Goal: Task Accomplishment & Management: Manage account settings

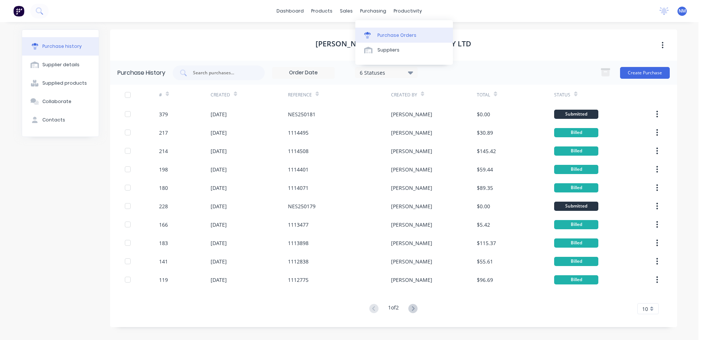
click at [394, 38] on div "Purchase Orders" at bounding box center [396, 35] width 39 height 7
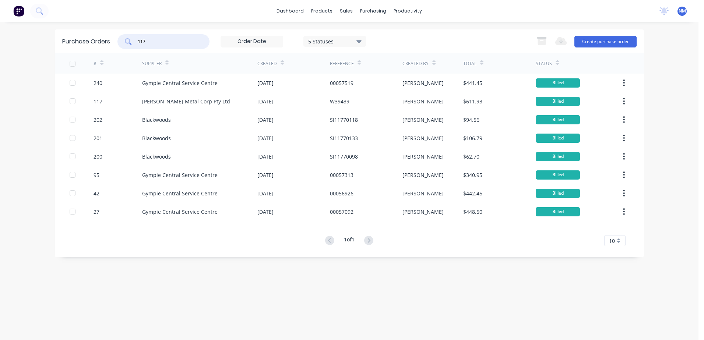
drag, startPoint x: 149, startPoint y: 42, endPoint x: 73, endPoint y: 41, distance: 76.2
click at [73, 41] on div "Purchase Orders 117 5 Statuses 5 Statuses Export to Excel (XLSX) Create purchas…" at bounding box center [349, 41] width 589 height 24
type input "245"
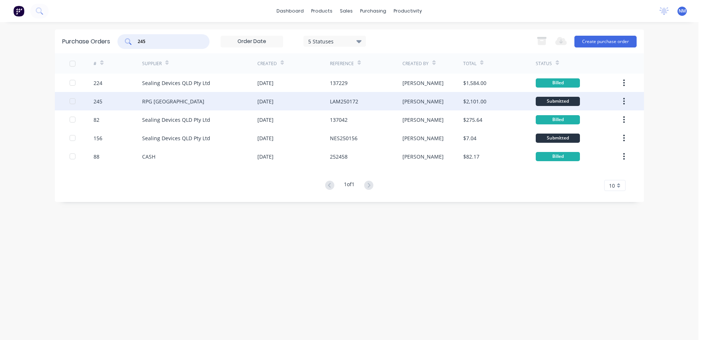
click at [211, 101] on div "RPG [GEOGRAPHIC_DATA]" at bounding box center [199, 101] width 115 height 18
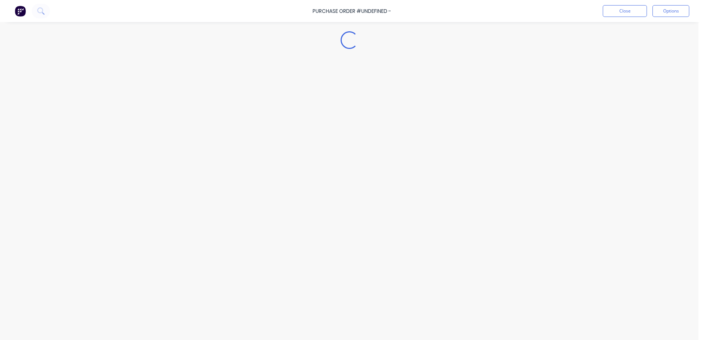
type textarea "x"
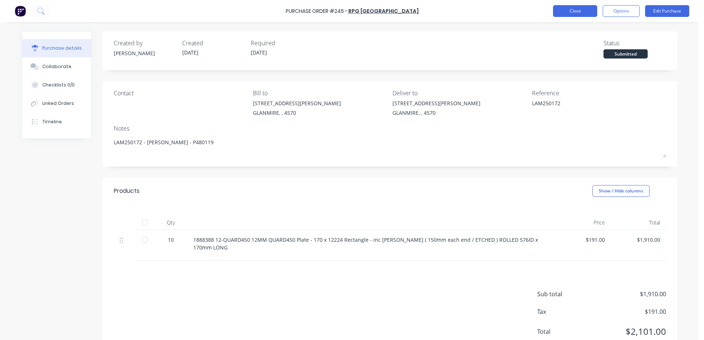
click at [561, 13] on button "Close" at bounding box center [575, 11] width 44 height 12
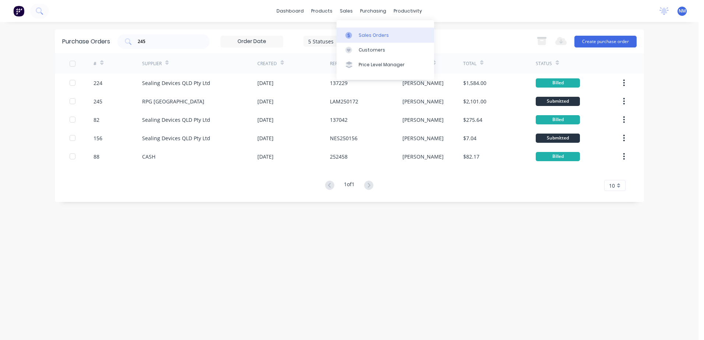
click at [370, 35] on div "Sales Orders" at bounding box center [374, 35] width 30 height 7
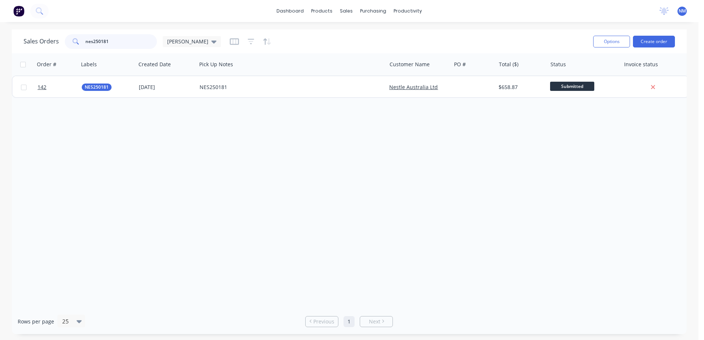
drag, startPoint x: 116, startPoint y: 42, endPoint x: 42, endPoint y: 43, distance: 74.0
click at [42, 43] on div "Sales Orders nes250181 [PERSON_NAME]" at bounding box center [122, 41] width 197 height 15
type input "hs250007"
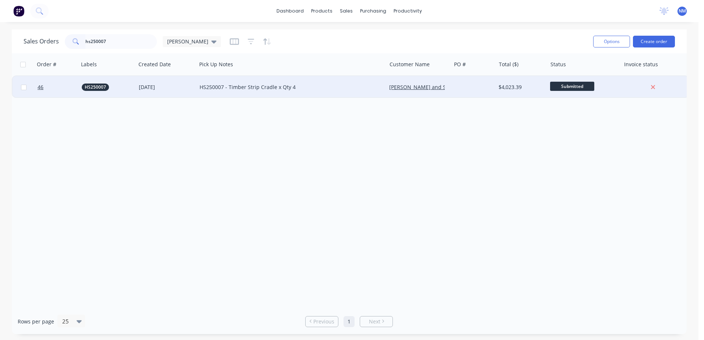
click at [322, 85] on div "HS250007 - Timber Strip Cradle x Qty 4" at bounding box center [287, 87] width 175 height 7
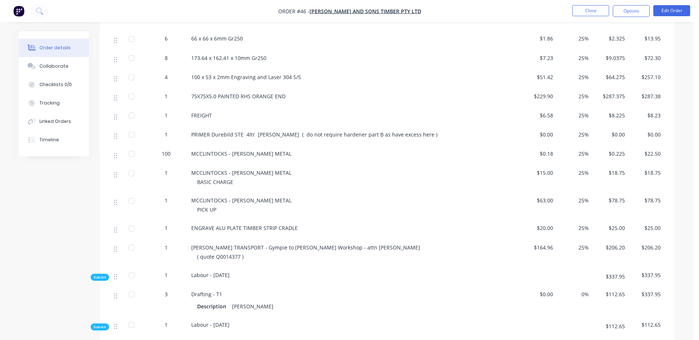
scroll to position [331, 0]
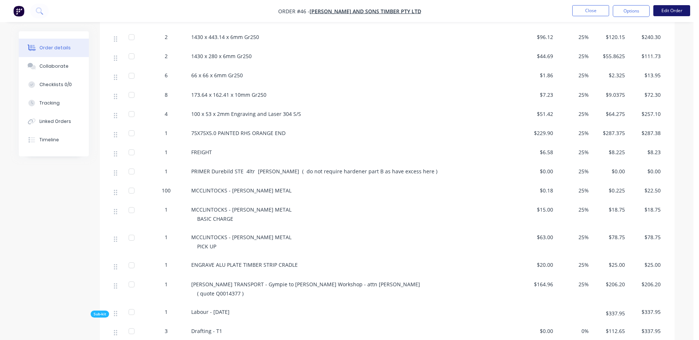
click at [671, 12] on button "Edit Order" at bounding box center [671, 10] width 37 height 11
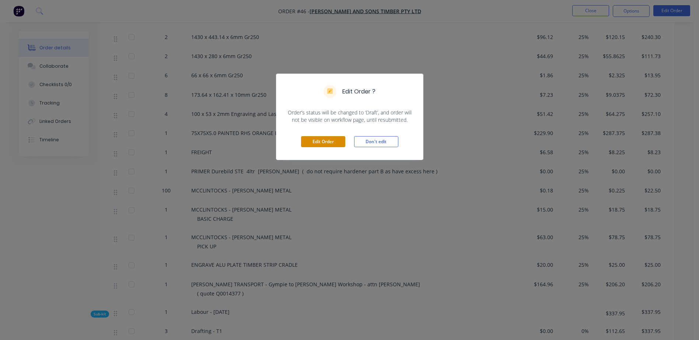
click at [310, 145] on button "Edit Order" at bounding box center [323, 141] width 44 height 11
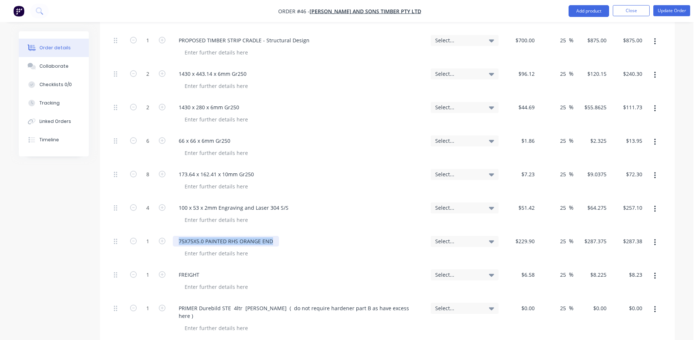
drag, startPoint x: 275, startPoint y: 230, endPoint x: 177, endPoint y: 233, distance: 97.6
click at [177, 236] on div "75X75X5.0 PAINTED RHS ORANGE END" at bounding box center [226, 241] width 106 height 11
copy div "75X75X5.0 PAINTED RHS ORANGE END"
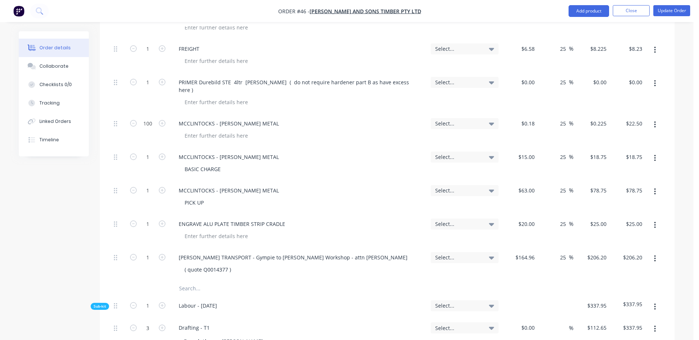
scroll to position [626, 0]
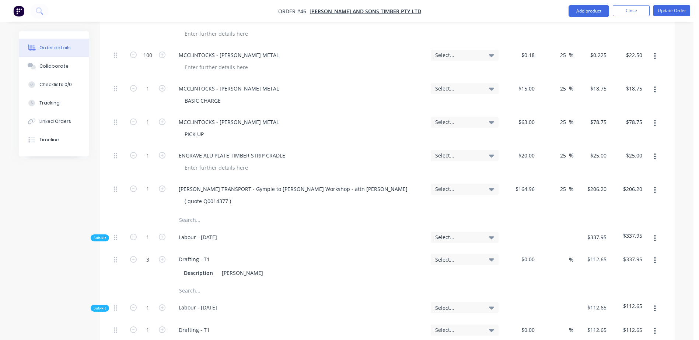
click at [191, 213] on input "text" at bounding box center [252, 220] width 147 height 15
paste input "75X75X5.0 PAINTED RHS ORANGE END"
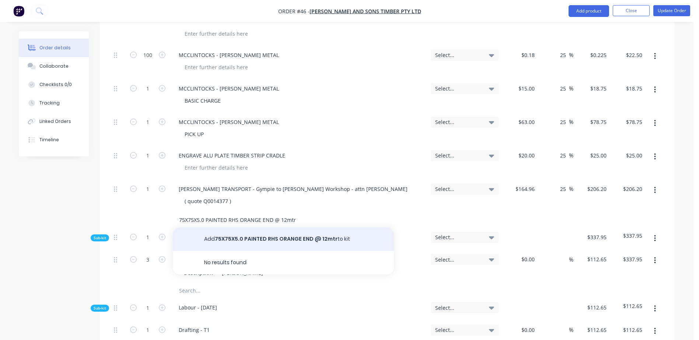
type input "75X75X5.0 PAINTED RHS ORANGE END @ 12mtr"
click at [267, 228] on button "Add 75X75X5.0 PAINTED RHS ORANGE END @ 12mtr to kit" at bounding box center [283, 240] width 221 height 24
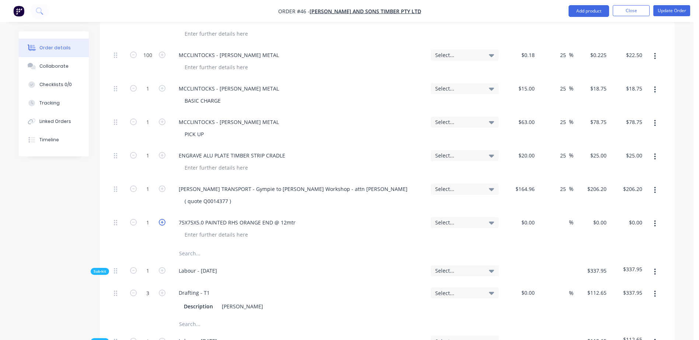
click at [161, 219] on icon "button" at bounding box center [162, 222] width 7 height 7
type input "2"
click at [518, 213] on div "$0.00 $0.00" at bounding box center [519, 230] width 36 height 34
click at [526, 217] on div "$0.00" at bounding box center [527, 222] width 20 height 11
type input "$229.90"
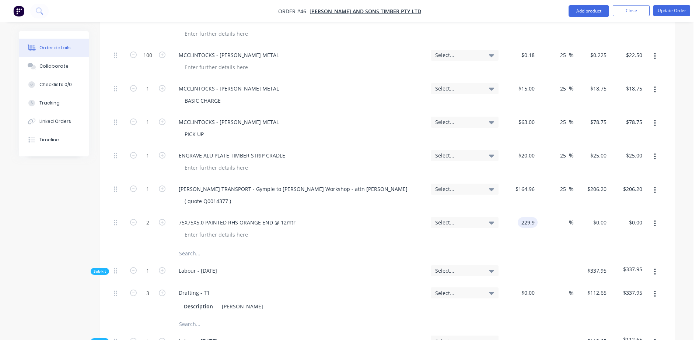
type input "$229.90"
type input "$459.80"
click at [195, 246] on input "text" at bounding box center [252, 253] width 147 height 15
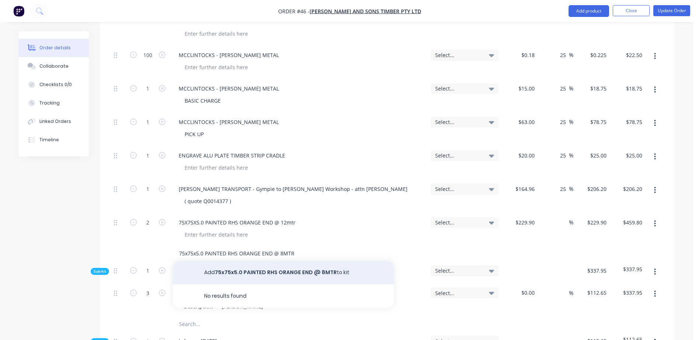
type input "75x75x5.0 PAINTED RHS ORANGE END @ 8MTR"
click at [241, 261] on button "Add 75x75x5.0 PAINTED RHS ORANGE END @ 8MTR to kit" at bounding box center [283, 273] width 221 height 24
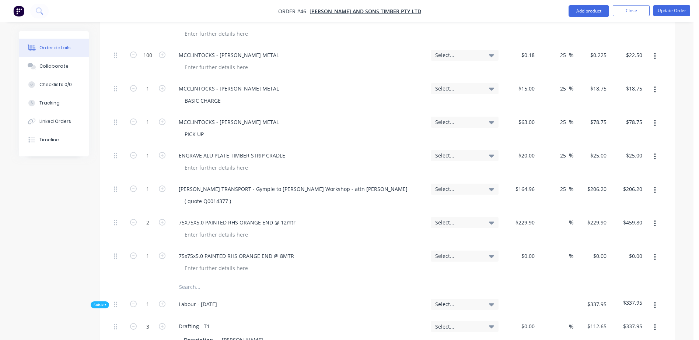
click at [187, 280] on input "text" at bounding box center [252, 287] width 147 height 15
type input "f"
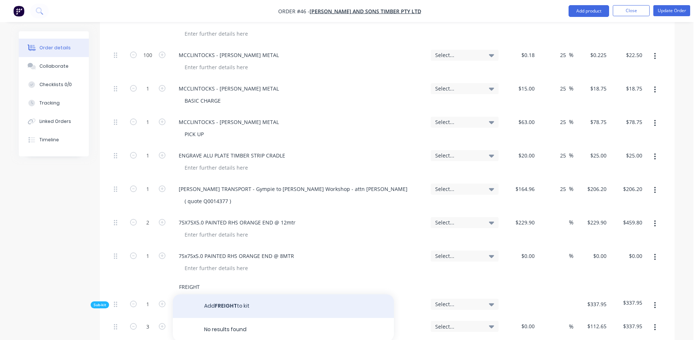
type input "FREIGHT"
click at [220, 295] on button "Add FREIGHT to kit" at bounding box center [283, 307] width 221 height 24
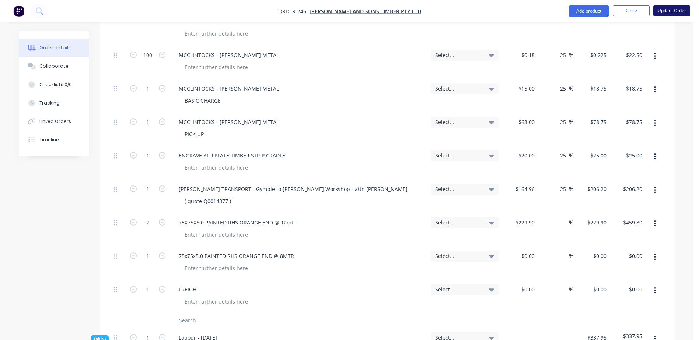
click at [680, 10] on button "Update Order" at bounding box center [671, 10] width 37 height 11
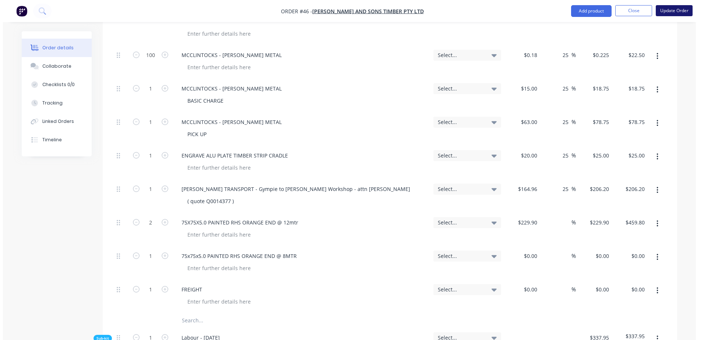
scroll to position [0, 0]
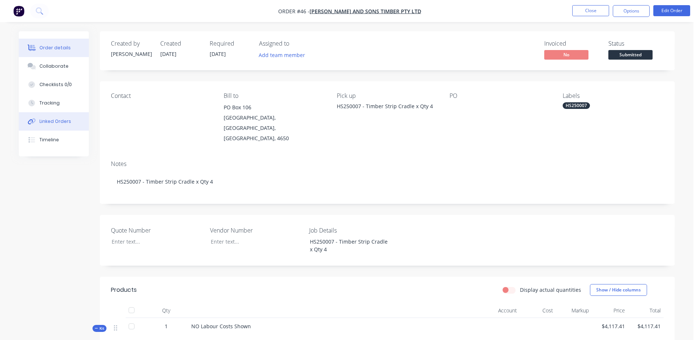
click at [59, 122] on div "Linked Orders" at bounding box center [55, 121] width 32 height 7
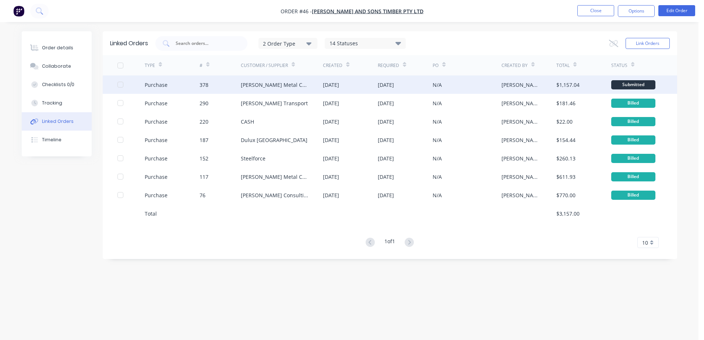
click at [309, 83] on div "[PERSON_NAME] Metal Corp Pty Ltd" at bounding box center [282, 84] width 82 height 18
type textarea "x"
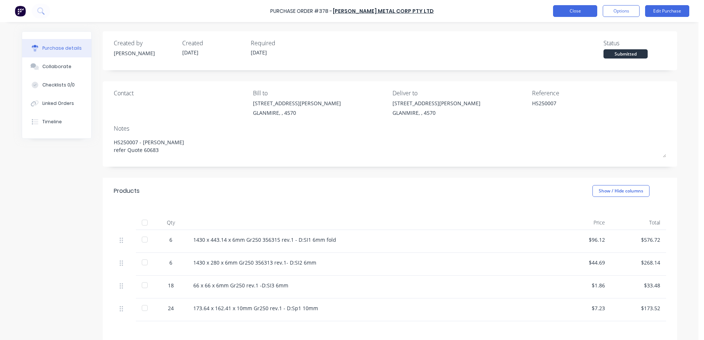
click at [568, 15] on button "Close" at bounding box center [575, 11] width 44 height 12
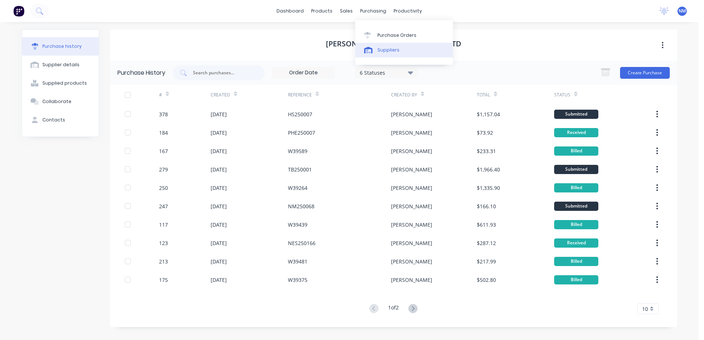
click at [383, 49] on div "Suppliers" at bounding box center [388, 50] width 22 height 7
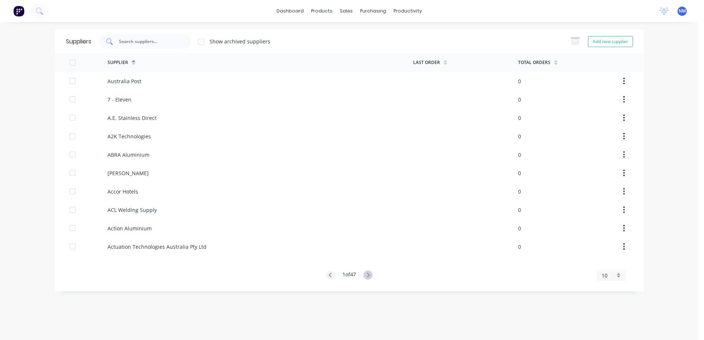
click at [148, 46] on div at bounding box center [145, 41] width 92 height 15
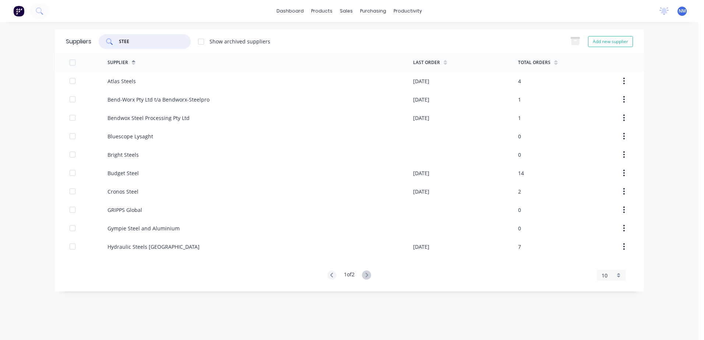
type input "STEE"
click at [674, 203] on div "dashboard products sales purchasing productivity dashboard products Product Cat…" at bounding box center [349, 170] width 699 height 340
click at [369, 34] on div "Sales Orders" at bounding box center [374, 35] width 30 height 7
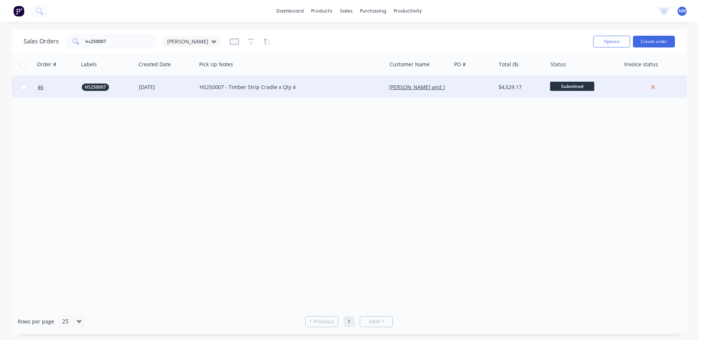
click at [313, 82] on div "HS250007 - Timber Strip Cradle x Qty 4" at bounding box center [292, 87] width 190 height 22
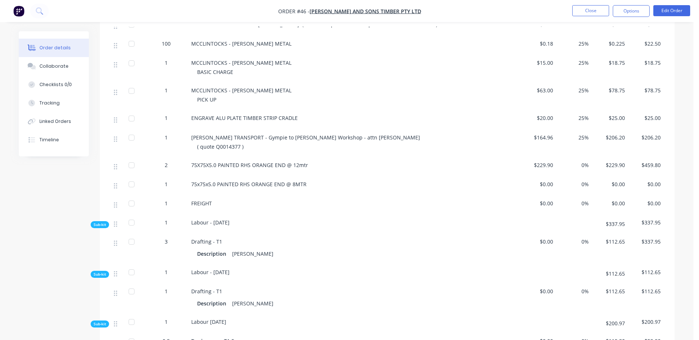
scroll to position [479, 0]
click at [638, 6] on button "Options" at bounding box center [630, 11] width 37 height 12
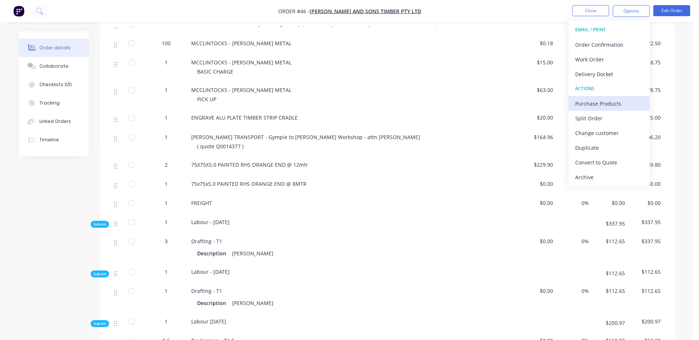
click at [619, 101] on div "Purchase Products" at bounding box center [609, 103] width 68 height 11
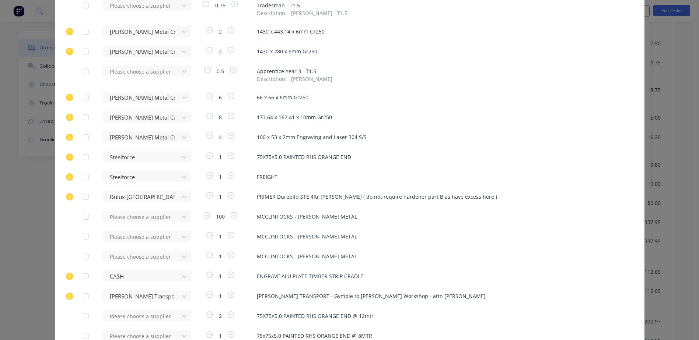
scroll to position [331, 0]
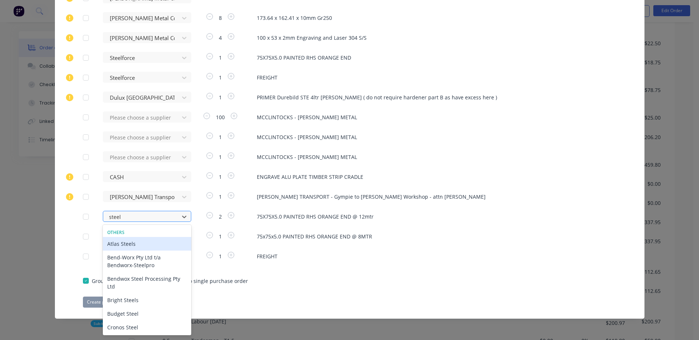
type input "steelf"
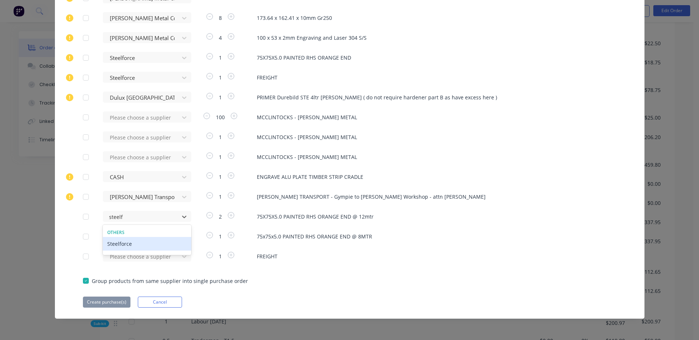
click at [125, 247] on div "Steelforce" at bounding box center [147, 244] width 88 height 14
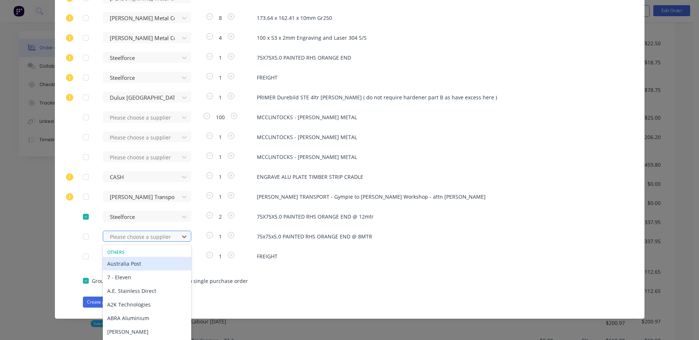
scroll to position [346, 0]
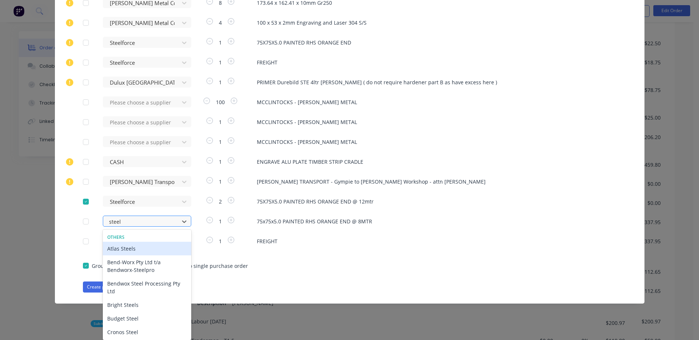
type input "steelf"
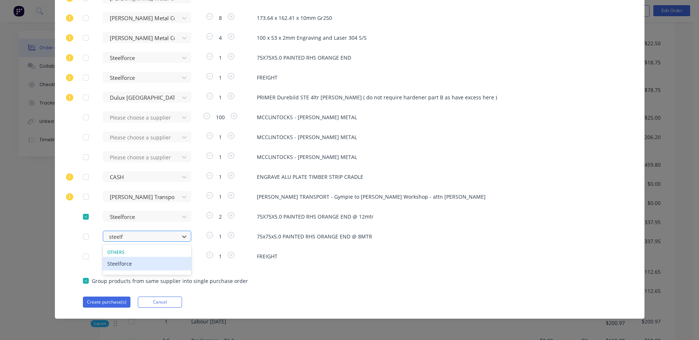
scroll to position [331, 0]
click at [129, 265] on div "Steelforce" at bounding box center [147, 264] width 88 height 14
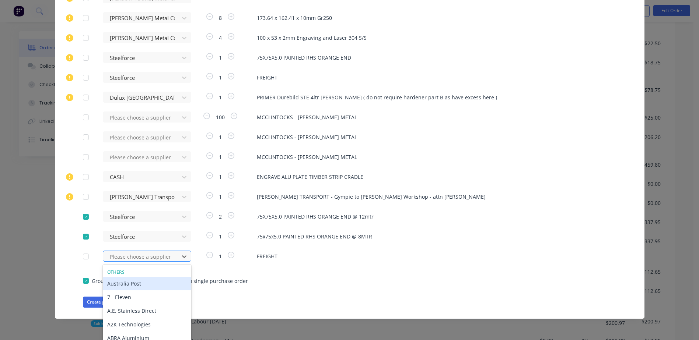
scroll to position [366, 0]
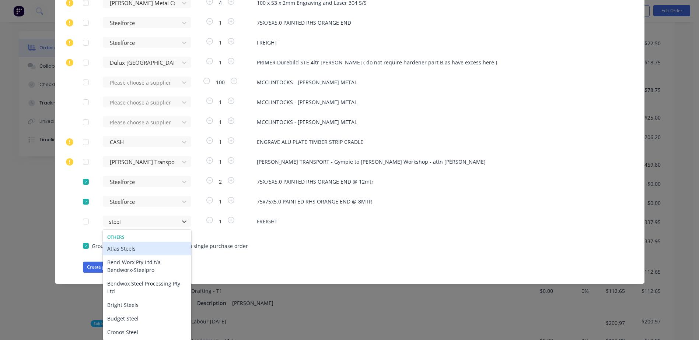
type input "steelf"
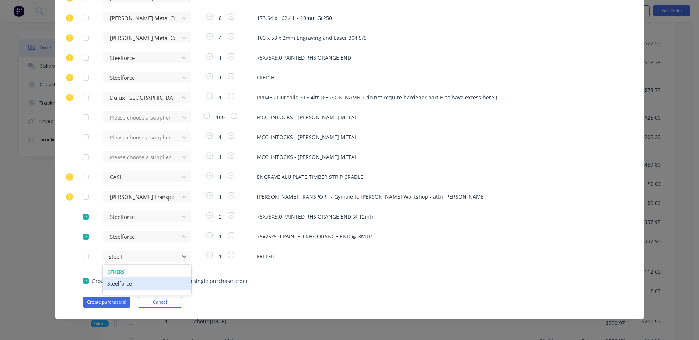
scroll to position [331, 0]
click at [125, 282] on div "Steelforce" at bounding box center [147, 284] width 88 height 14
click at [98, 303] on button "Create purchase(s)" at bounding box center [107, 302] width 48 height 11
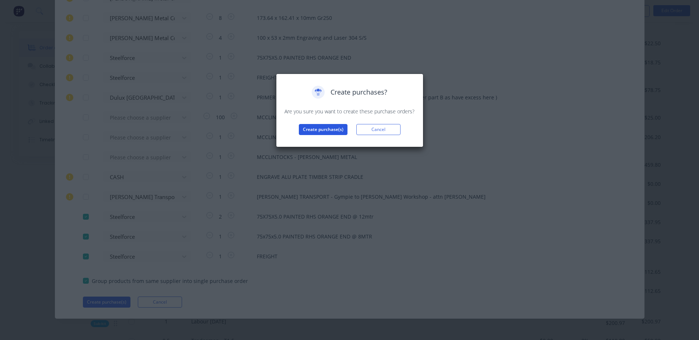
click at [317, 132] on button "Create purchase(s)" at bounding box center [323, 129] width 49 height 11
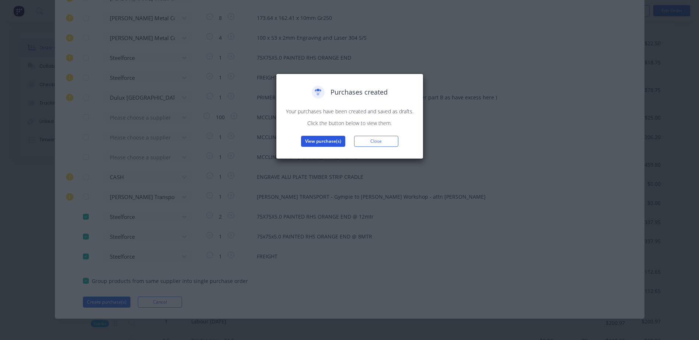
click at [332, 145] on button "View purchase(s)" at bounding box center [323, 141] width 44 height 11
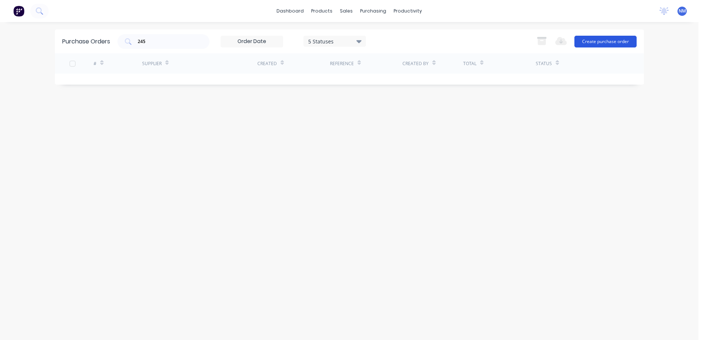
click at [588, 39] on button "Create purchase order" at bounding box center [606, 42] width 62 height 12
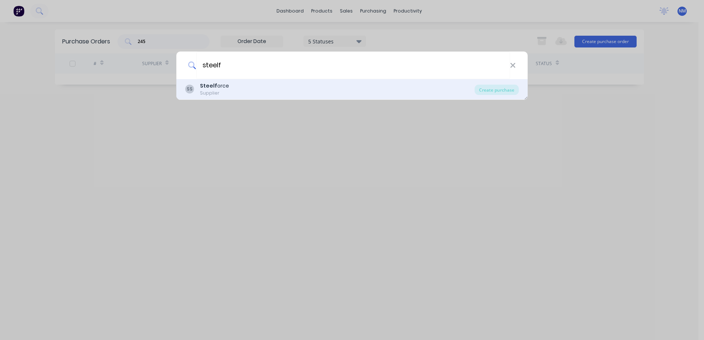
type input "steelf"
click at [228, 87] on div "SS Steelf orce Supplier" at bounding box center [329, 89] width 289 height 14
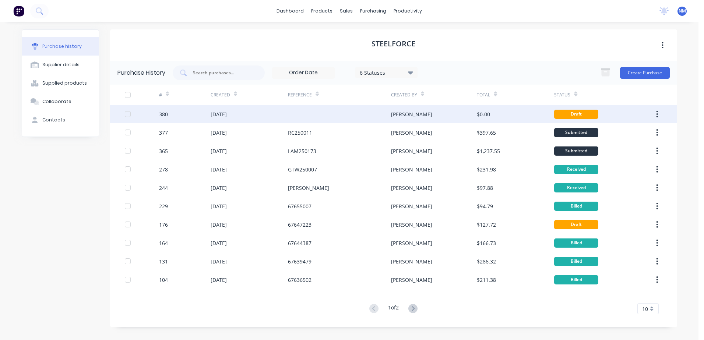
click at [309, 111] on div at bounding box center [339, 114] width 103 height 18
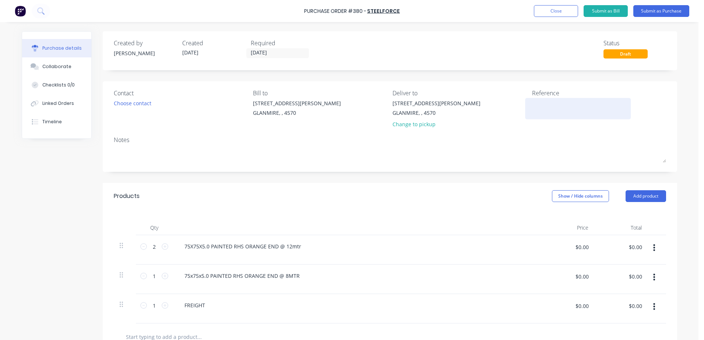
click at [539, 105] on textarea at bounding box center [578, 107] width 92 height 17
type textarea "RC25"
type textarea "x"
type textarea "RC250"
type textarea "x"
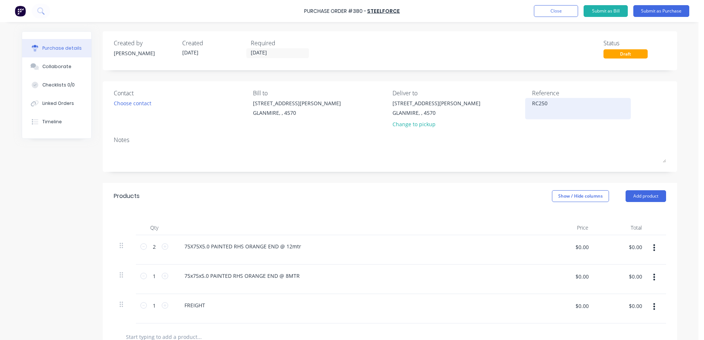
type textarea "RC2500"
type textarea "x"
type textarea "RC25001"
type textarea "x"
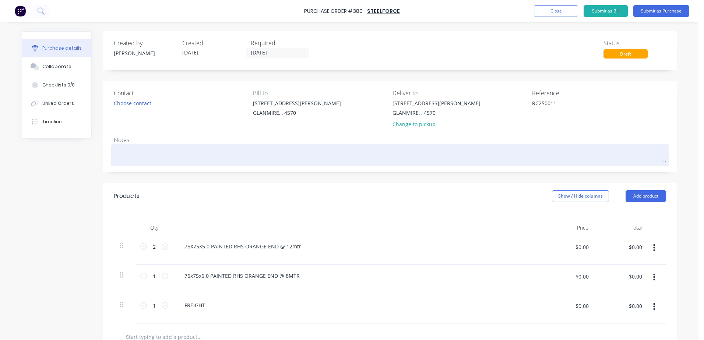
type textarea "RC250011"
type textarea "x"
type textarea "RC250011"
click at [138, 157] on textarea at bounding box center [390, 154] width 552 height 17
type textarea "x"
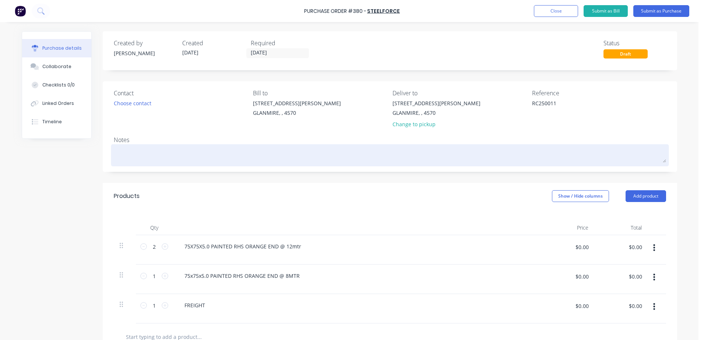
type textarea "R"
type textarea "x"
type textarea "RE"
type textarea "x"
type textarea "RC"
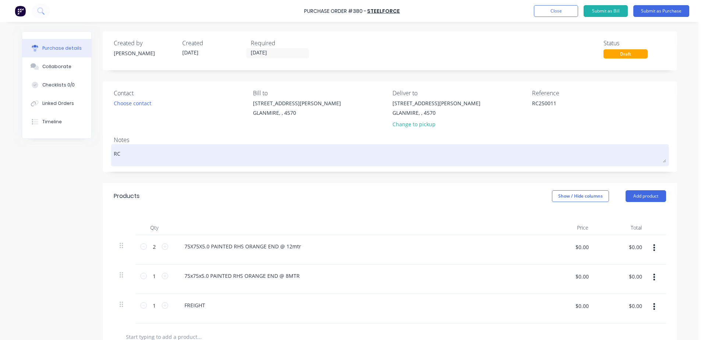
type textarea "x"
type textarea "RC2"
type textarea "x"
type textarea "RC25"
type textarea "x"
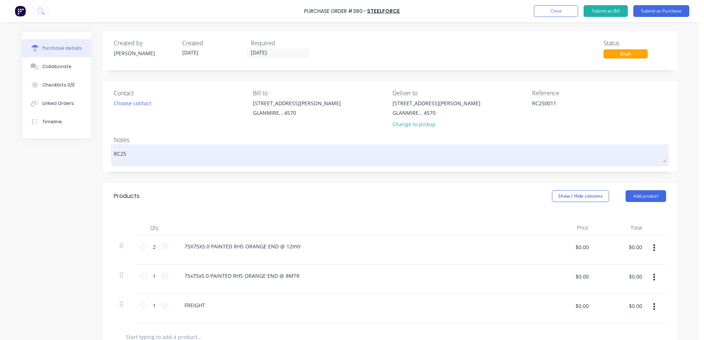
type textarea "RC250"
type textarea "x"
type textarea "RC2500"
type textarea "x"
type textarea "RC25001"
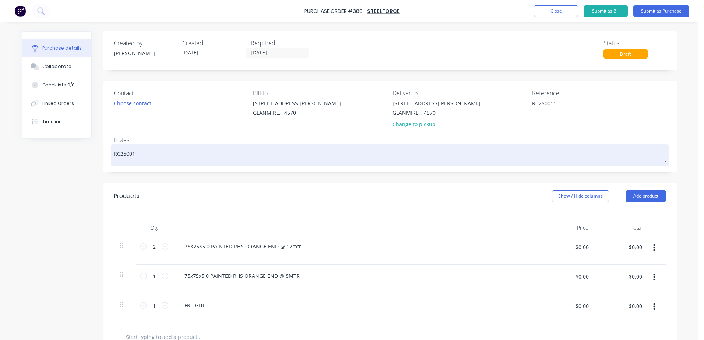
type textarea "x"
type textarea "RC250011"
type textarea "x"
type textarea "RC250011"
type textarea "x"
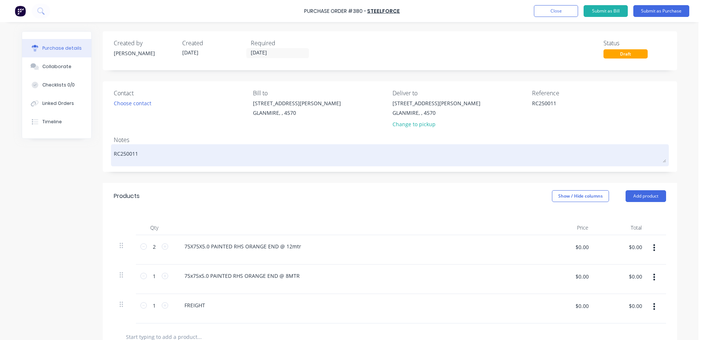
type textarea "RC250011 -"
type textarea "x"
type textarea "RC250011 -g"
type textarea "x"
type textarea "RC250011 -g"
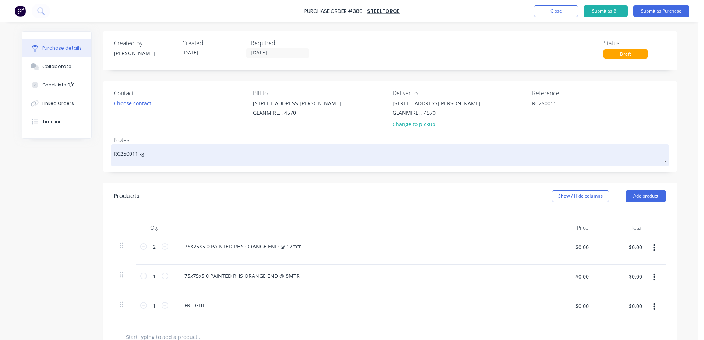
type textarea "x"
type textarea "RC250011 -g"
type textarea "x"
type textarea "RC250011 -"
type textarea "x"
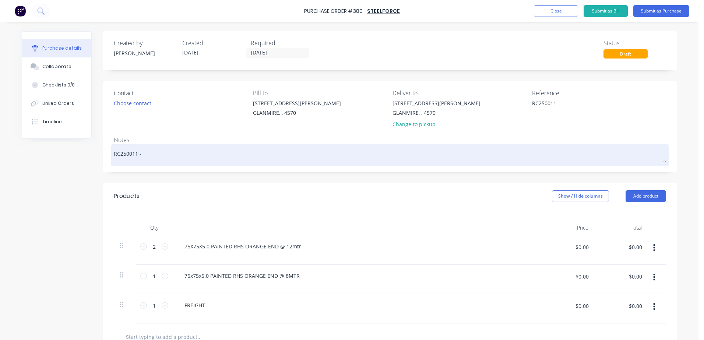
type textarea "RC250011 -"
type textarea "x"
type textarea "RC250011 - G"
type textarea "x"
type textarea "RC250011 - GE"
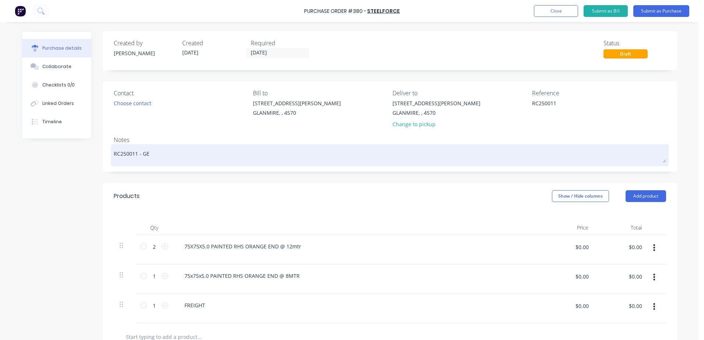
type textarea "x"
type textarea "RC250011 - GEL"
type textarea "x"
type textarea "RC250011 - GE"
type textarea "x"
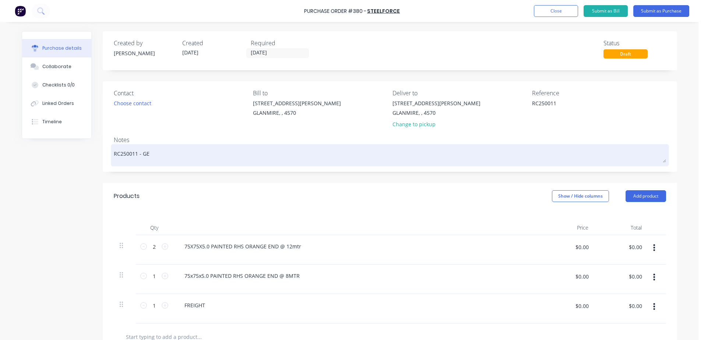
type textarea "RC250011 - G"
type textarea "x"
type textarea "RC250011 -"
type textarea "x"
type textarea "RC250011 - g"
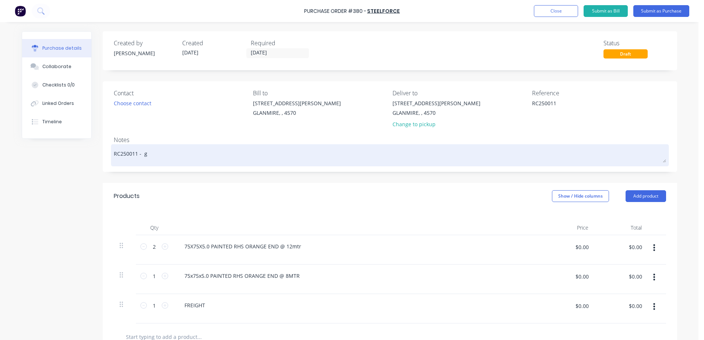
type textarea "x"
type textarea "RC250011 - ge"
type textarea "x"
type textarea "RC250011 - gel"
type textarea "x"
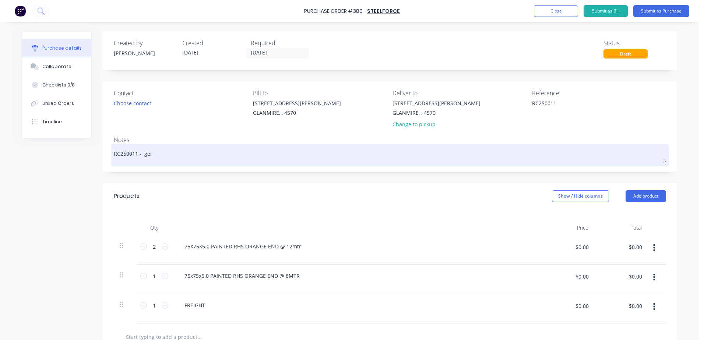
type textarea "RC250011 - ge"
type textarea "x"
type textarea "RC250011 - g"
type textarea "x"
type textarea "RC250011 - gl"
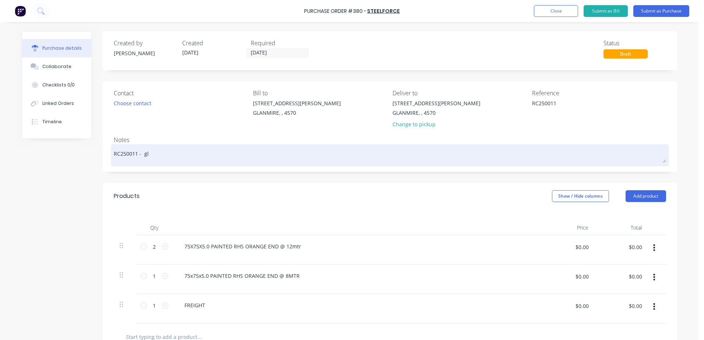
type textarea "x"
type textarea "RC250011 - gle"
type textarea "x"
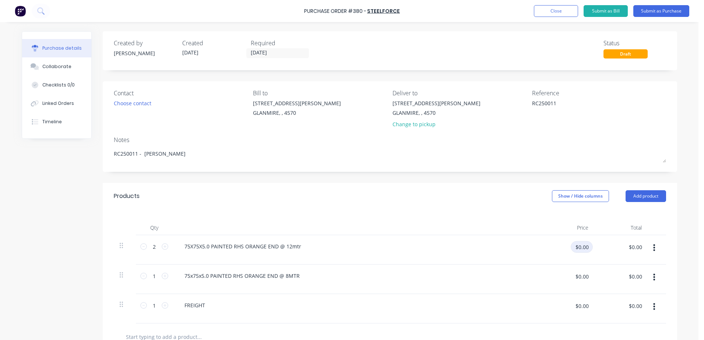
type textarea "RC250011 - [PERSON_NAME]"
type textarea "x"
type textarea "RC250011 - [PERSON_NAME]"
click at [575, 252] on input "$0.00" at bounding box center [582, 247] width 22 height 12
type input "229.9"
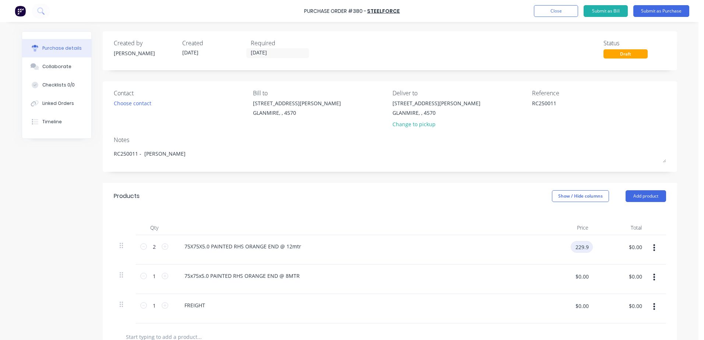
type textarea "x"
type input "$229.90"
type input "$459.80"
type textarea "x"
click at [272, 275] on div "75x75x5.0 PAINTED RHS ORANGE END @ 8MTR" at bounding box center [242, 276] width 127 height 11
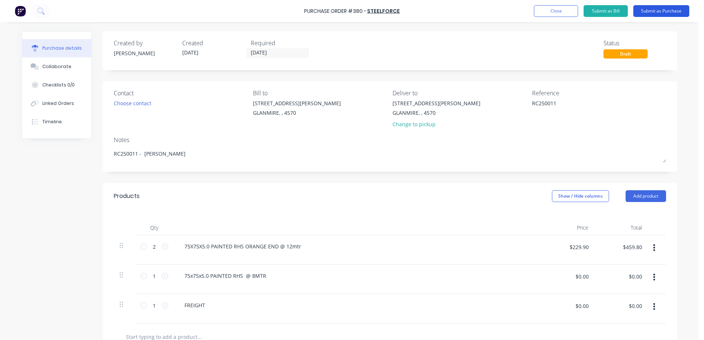
click at [663, 11] on button "Submit as Purchase" at bounding box center [661, 11] width 56 height 12
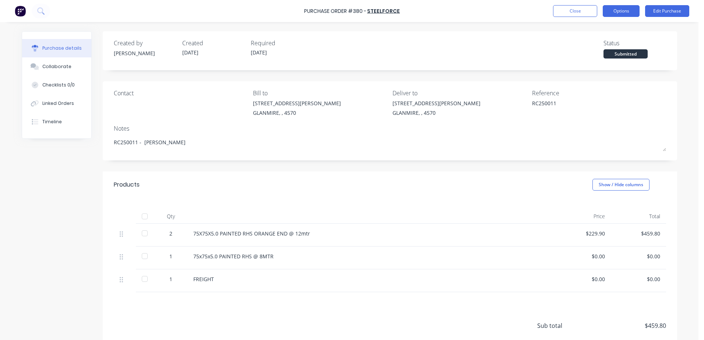
click at [625, 13] on button "Options" at bounding box center [621, 11] width 37 height 12
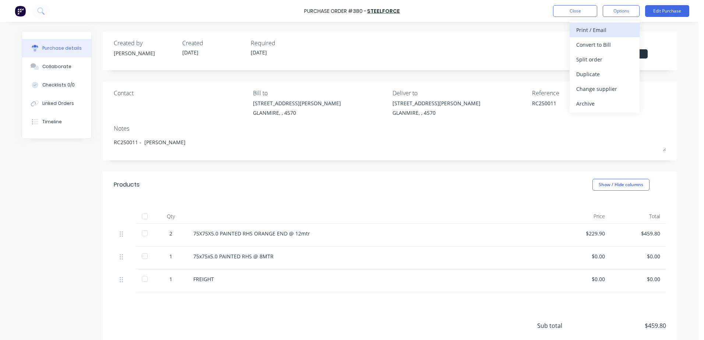
click at [615, 32] on div "Print / Email" at bounding box center [604, 30] width 57 height 11
click at [608, 43] on div "With pricing" at bounding box center [604, 44] width 57 height 11
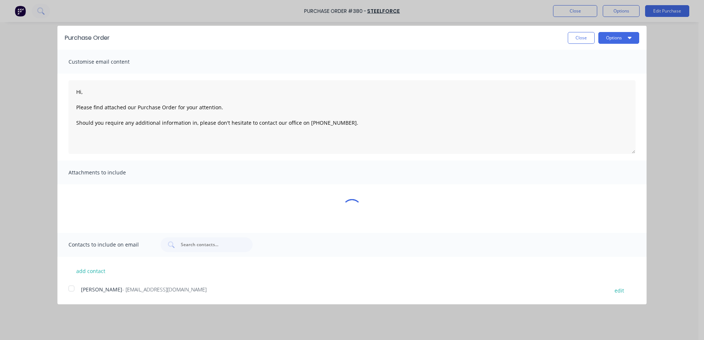
type textarea "x"
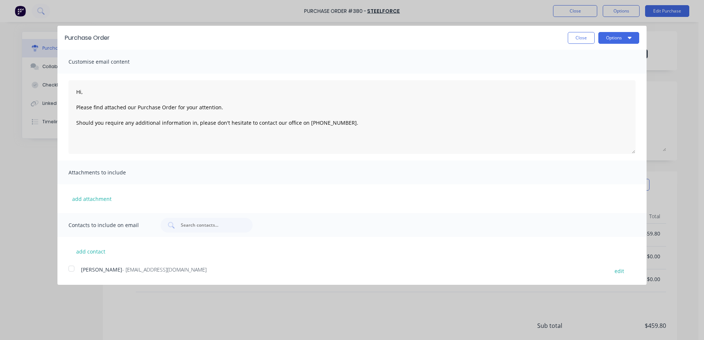
click at [71, 269] on div at bounding box center [71, 268] width 15 height 15
type textarea "Hi, Please find attached our Purchase Order for your attention. Should you requ…"
click at [624, 47] on div "Purchase Order Close Options" at bounding box center [351, 38] width 589 height 24
click at [624, 41] on button "Options" at bounding box center [618, 38] width 41 height 12
click at [599, 72] on div "Email" at bounding box center [604, 71] width 57 height 11
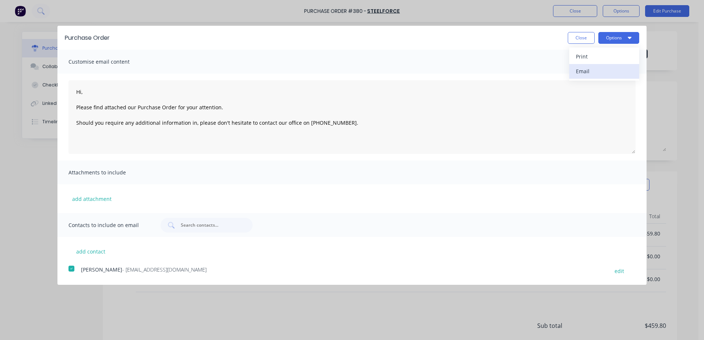
type textarea "x"
type textarea "Hi, Please find attached our Purchase Order for your attention. Should you requ…"
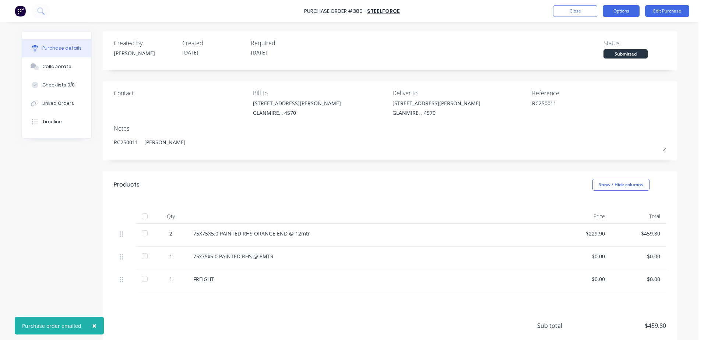
click at [619, 11] on button "Options" at bounding box center [621, 11] width 37 height 12
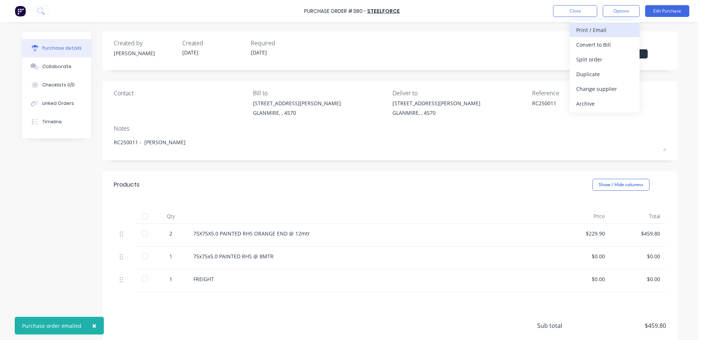
click at [575, 32] on button "Print / Email" at bounding box center [605, 29] width 70 height 15
click at [579, 43] on div "With pricing" at bounding box center [604, 44] width 57 height 11
type textarea "x"
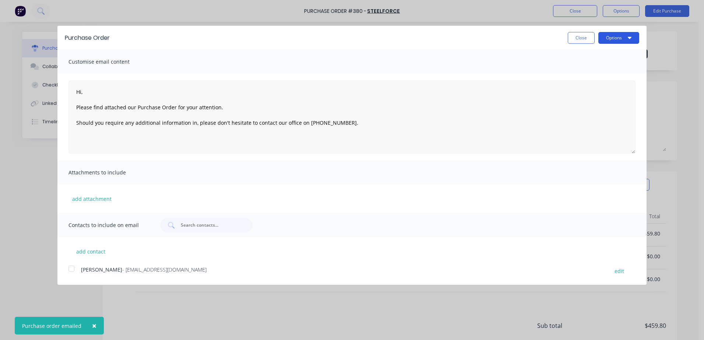
click at [605, 41] on button "Options" at bounding box center [618, 38] width 41 height 12
click at [587, 56] on div "Print" at bounding box center [604, 56] width 57 height 11
type textarea "Hi, Please find attached our Purchase Order for your attention. Should you requ…"
type textarea "x"
type textarea "Hi, Please find attached our Purchase Order for your attention. Should you requ…"
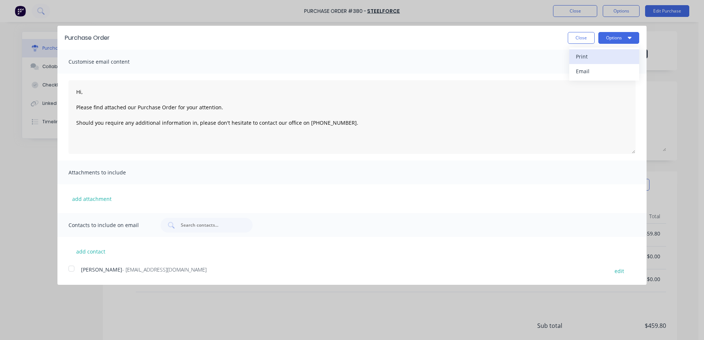
type textarea "x"
type textarea "Hi, Please find attached our Purchase Order for your attention. Should you requ…"
type textarea "x"
type textarea "Hi, Please find attached our Purchase Order for your attention. Should you requ…"
click at [574, 41] on button "Close" at bounding box center [581, 38] width 27 height 12
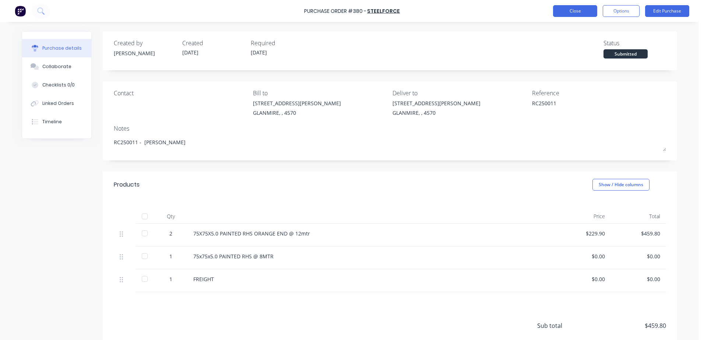
click at [568, 15] on button "Close" at bounding box center [575, 11] width 44 height 12
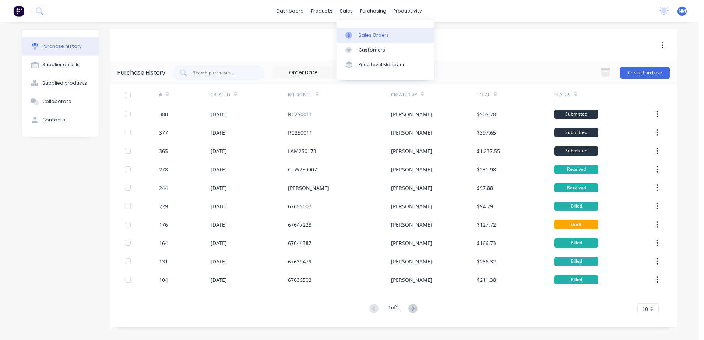
click at [370, 35] on div "Sales Orders" at bounding box center [374, 35] width 30 height 7
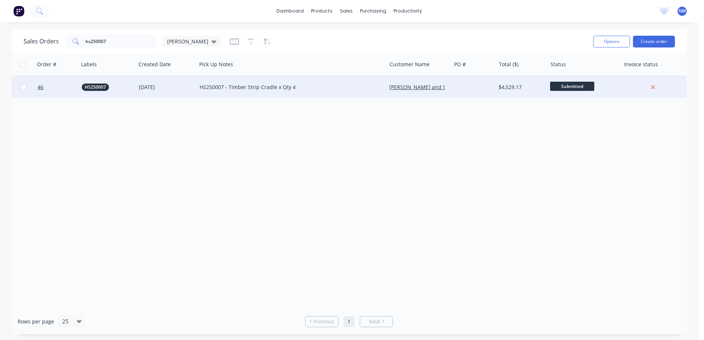
click at [324, 88] on div "HS250007 - Timber Strip Cradle x Qty 4" at bounding box center [287, 87] width 175 height 7
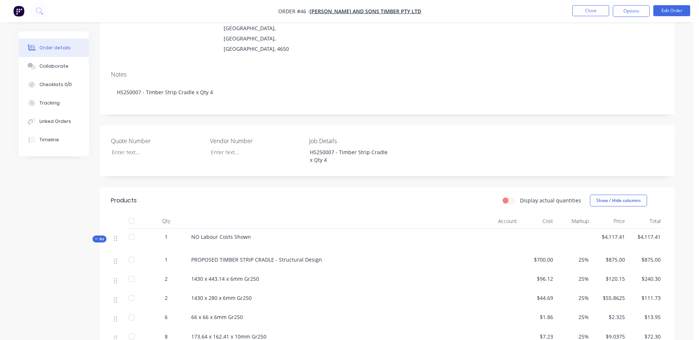
scroll to position [74, 0]
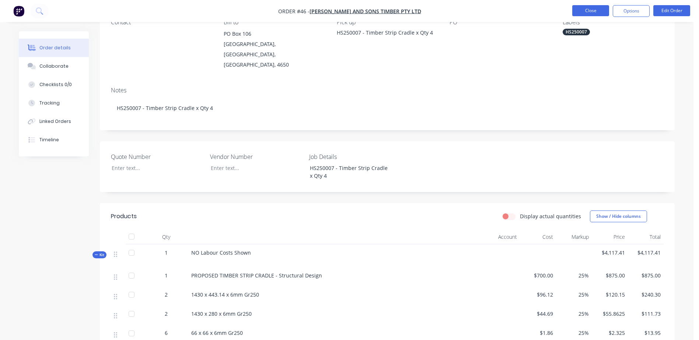
click at [592, 12] on button "Close" at bounding box center [590, 10] width 37 height 11
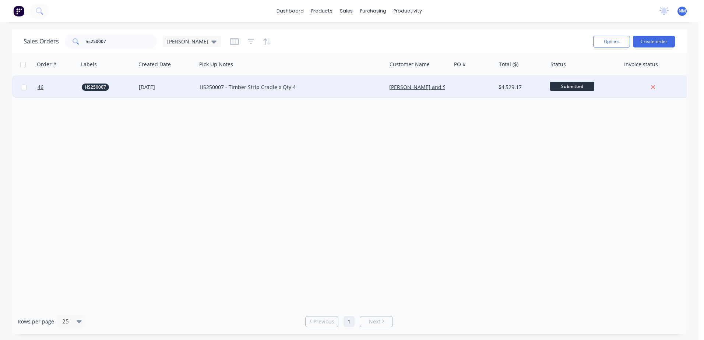
click at [301, 86] on div "HS250007 - Timber Strip Cradle x Qty 4" at bounding box center [287, 87] width 175 height 7
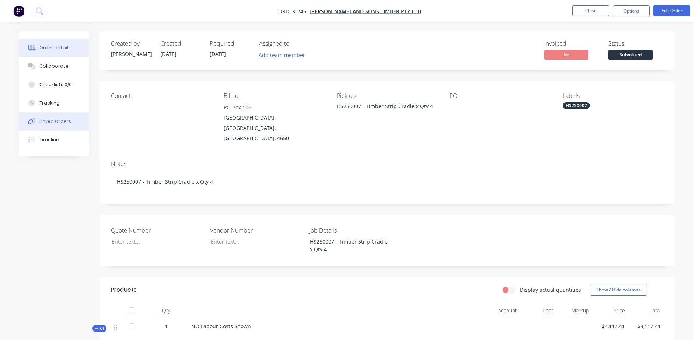
click at [64, 120] on div "Linked Orders" at bounding box center [55, 121] width 32 height 7
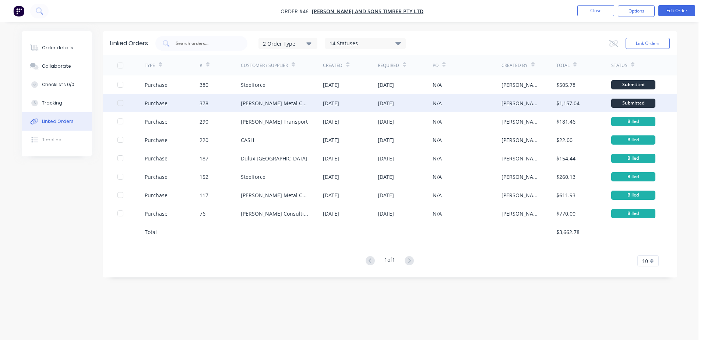
click at [308, 107] on div "[PERSON_NAME] Metal Corp Pty Ltd" at bounding box center [282, 103] width 82 height 18
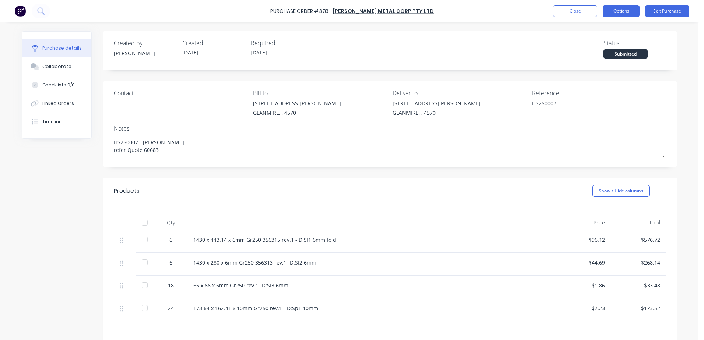
click at [620, 16] on button "Options" at bounding box center [621, 11] width 37 height 12
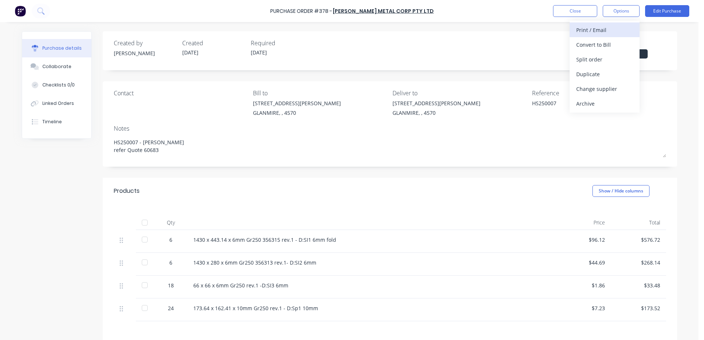
click at [579, 27] on div "Print / Email" at bounding box center [604, 30] width 57 height 11
click at [578, 43] on div "With pricing" at bounding box center [604, 44] width 57 height 11
type textarea "x"
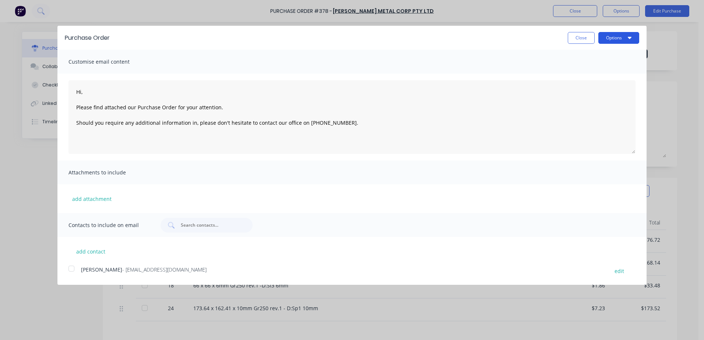
click at [615, 41] on button "Options" at bounding box center [618, 38] width 41 height 12
click at [591, 55] on div "Print" at bounding box center [604, 56] width 57 height 11
type textarea "Hi, Please find attached our Purchase Order for your attention. Should you requ…"
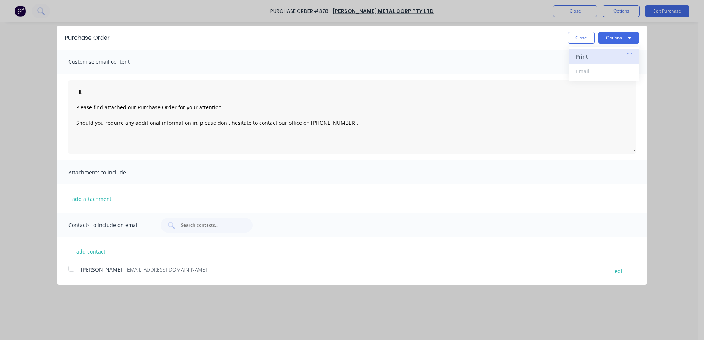
type textarea "x"
type textarea "Hi, Please find attached our Purchase Order for your attention. Should you requ…"
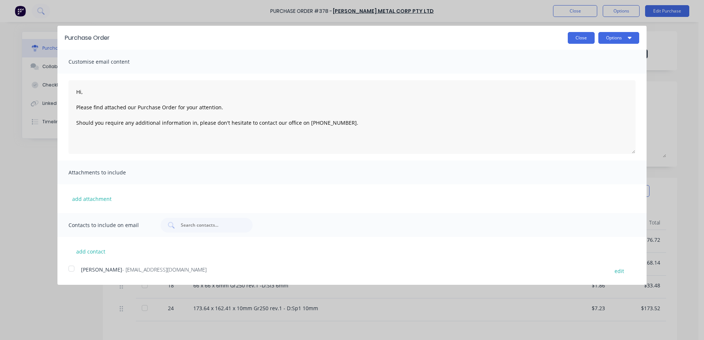
click at [578, 39] on button "Close" at bounding box center [581, 38] width 27 height 12
type textarea "x"
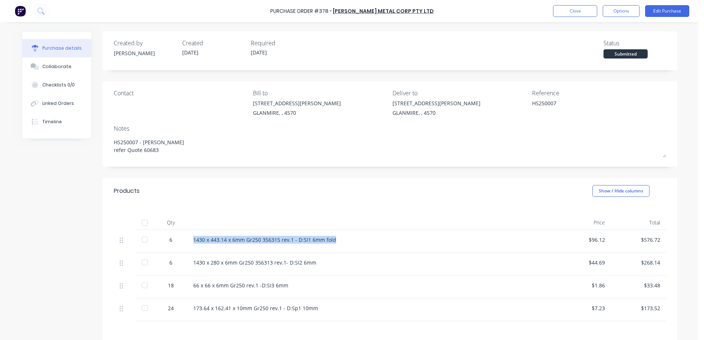
drag, startPoint x: 336, startPoint y: 239, endPoint x: 189, endPoint y: 241, distance: 146.6
click at [189, 241] on div "1430 x 443.14 x 6mm Gr250 356315 rev.1 - D:SI1 6mm fold" at bounding box center [371, 241] width 368 height 23
drag, startPoint x: 189, startPoint y: 241, endPoint x: 200, endPoint y: 239, distance: 10.9
copy div "1430 x 443.14 x 6mm Gr250 356315 rev.1 - D:SI1 6mm fold"
click at [576, 12] on button "Close" at bounding box center [575, 11] width 44 height 12
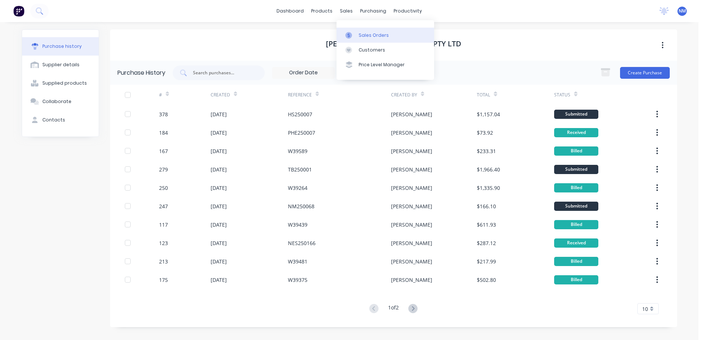
click at [368, 35] on div "Sales Orders" at bounding box center [374, 35] width 30 height 7
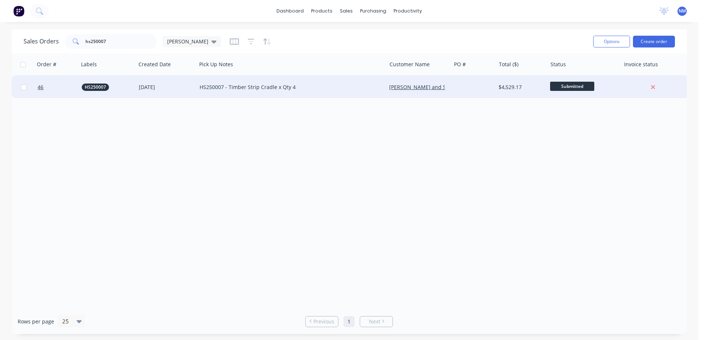
click at [325, 91] on div "HS250007 - Timber Strip Cradle x Qty 4" at bounding box center [287, 87] width 175 height 7
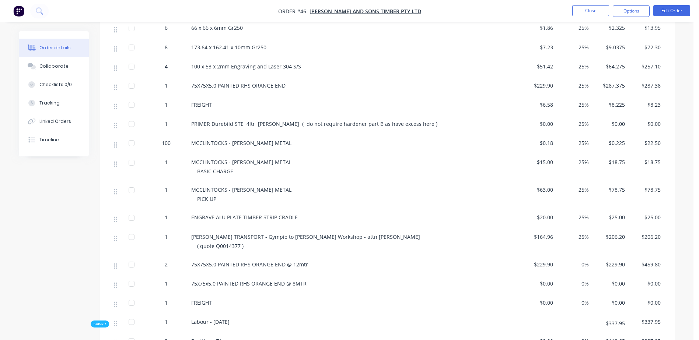
scroll to position [405, 0]
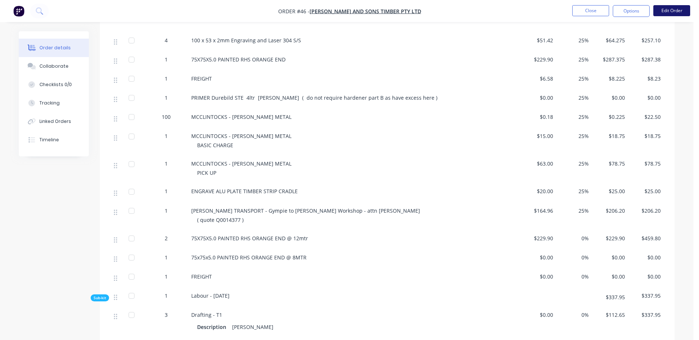
click at [676, 10] on button "Edit Order" at bounding box center [671, 10] width 37 height 11
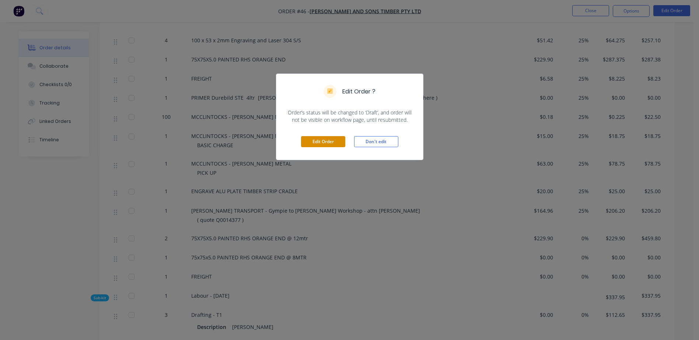
click at [314, 144] on button "Edit Order" at bounding box center [323, 141] width 44 height 11
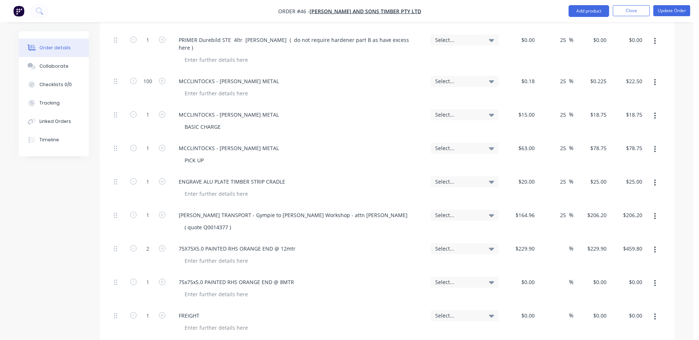
scroll to position [626, 0]
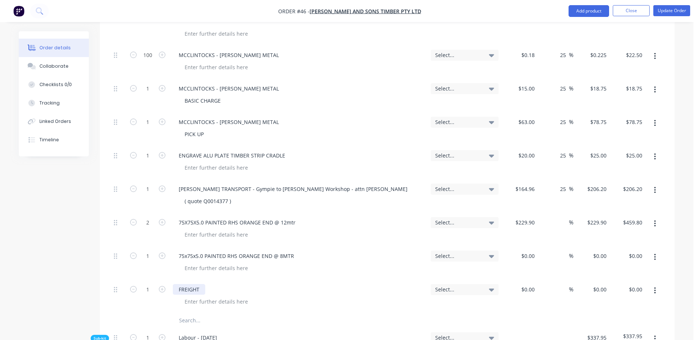
click at [189, 284] on div "FREIGHT" at bounding box center [189, 289] width 32 height 11
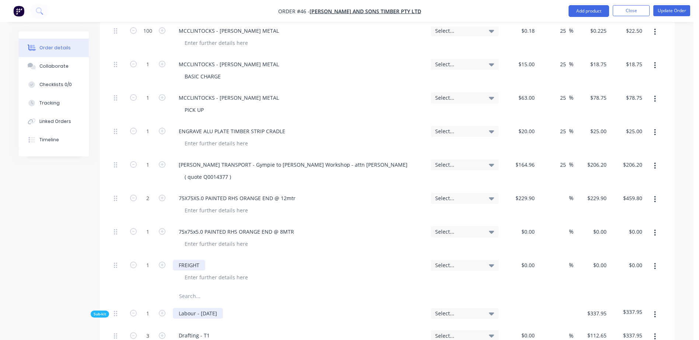
scroll to position [663, 0]
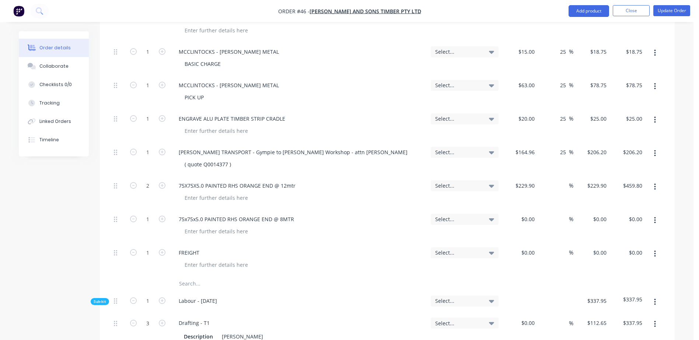
click at [189, 277] on input "text" at bounding box center [252, 284] width 147 height 15
paste input "1430 x 443.14 x 6mm Gr250 356315 rev.1 - D:SI1 6mm fold"
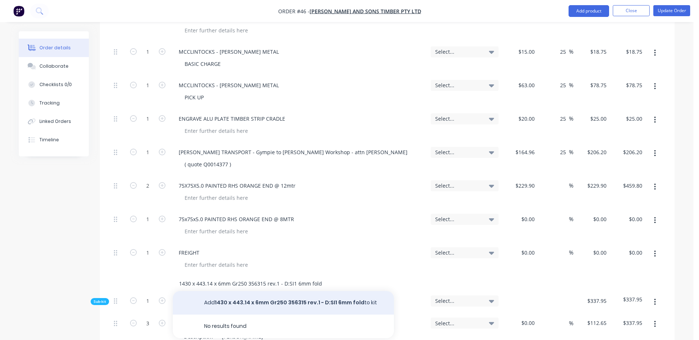
type input "1430 x 443.14 x 6mm Gr250 356315 rev.1 - D:SI1 6mm fold"
click at [276, 291] on button "Add 1430 x 443.14 x 6mm Gr250 356315 rev.1 - D:SI1 6mm fold to kit" at bounding box center [283, 303] width 221 height 24
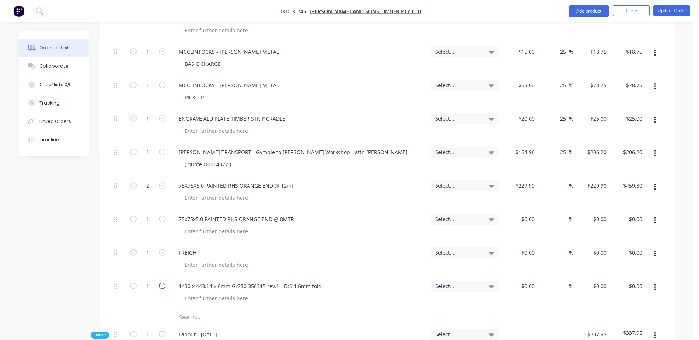
click at [161, 283] on icon "button" at bounding box center [162, 286] width 7 height 7
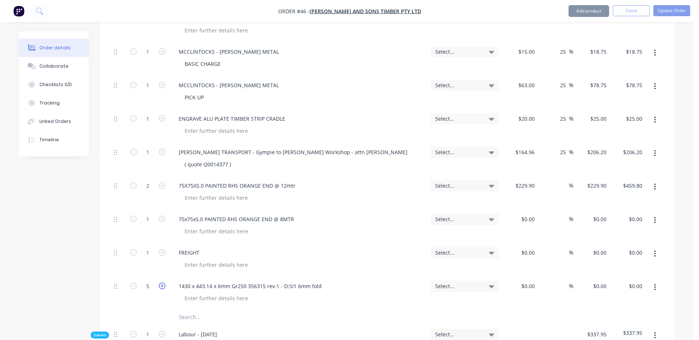
type input "6"
click at [521, 277] on div at bounding box center [519, 294] width 36 height 34
click at [179, 310] on input "text" at bounding box center [252, 317] width 147 height 15
type input "$96.12"
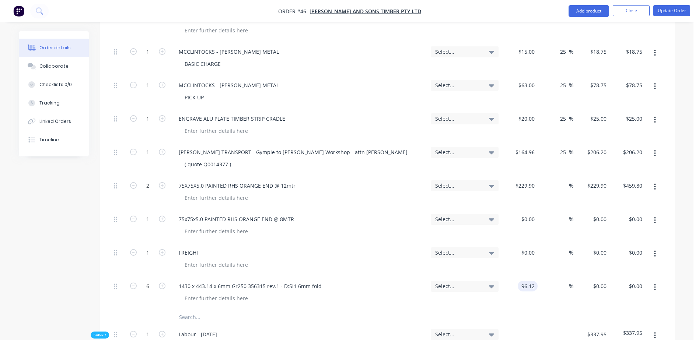
type input "$576.72"
click at [676, 9] on button "Update Order" at bounding box center [671, 10] width 37 height 11
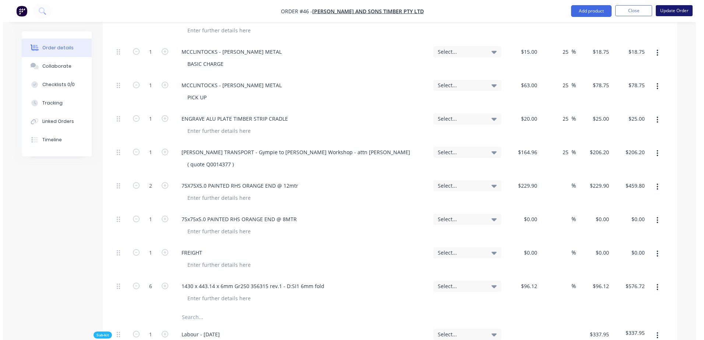
scroll to position [0, 0]
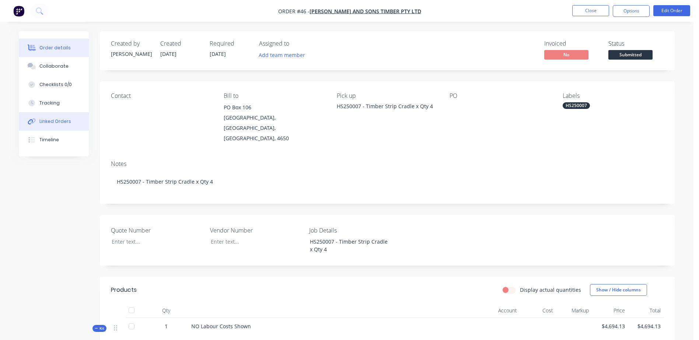
click at [55, 123] on div "Linked Orders" at bounding box center [55, 121] width 32 height 7
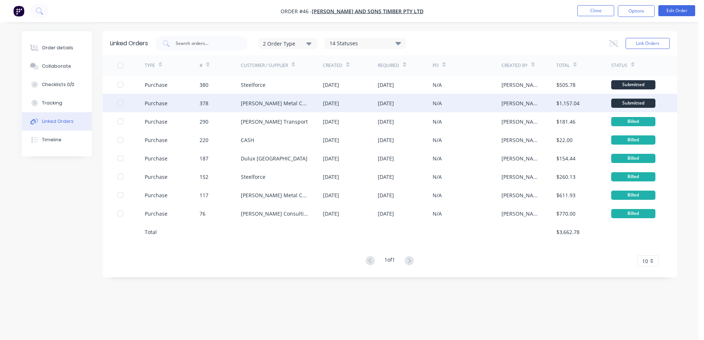
click at [318, 105] on div "[PERSON_NAME] Metal Corp Pty Ltd" at bounding box center [282, 103] width 82 height 18
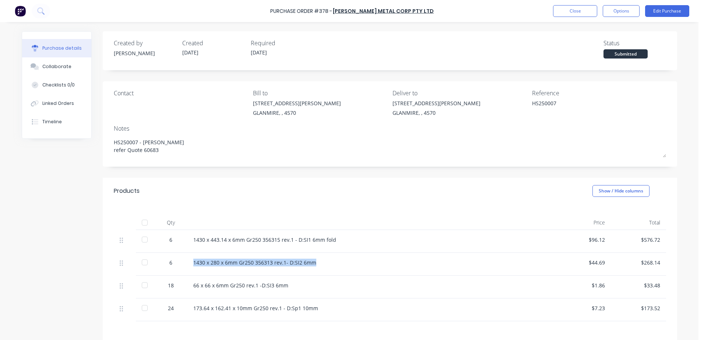
drag, startPoint x: 333, startPoint y: 259, endPoint x: 185, endPoint y: 270, distance: 148.1
click at [187, 270] on div "1430 x 280 x 6mm Gr250 356313 rev.1- D:SI2 6mm" at bounding box center [371, 264] width 368 height 23
drag, startPoint x: 185, startPoint y: 270, endPoint x: 235, endPoint y: 264, distance: 50.0
copy div "1430 x 280 x 6mm Gr250 356313 rev.1- D:SI2 6mm"
click at [64, 100] on div "Linked Orders" at bounding box center [58, 103] width 32 height 7
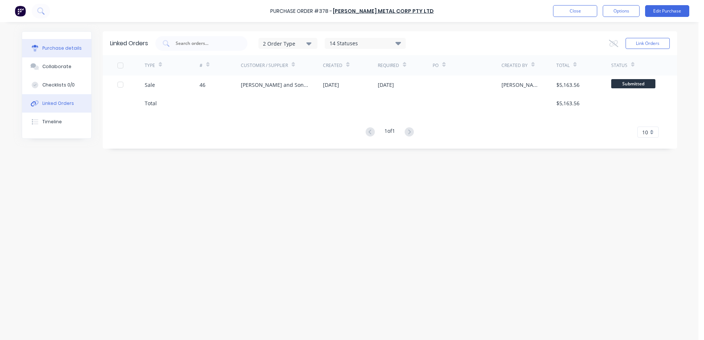
click at [62, 47] on div "Purchase details" at bounding box center [61, 48] width 39 height 7
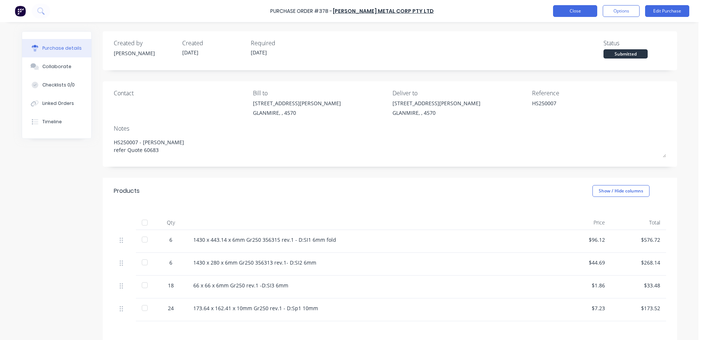
click at [573, 14] on button "Close" at bounding box center [575, 11] width 44 height 12
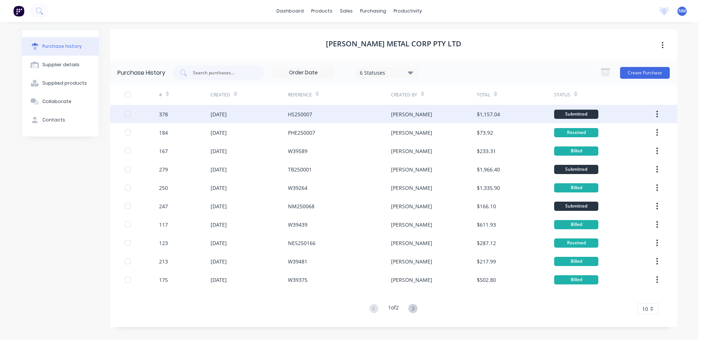
click at [327, 114] on div "HS250007" at bounding box center [339, 114] width 103 height 18
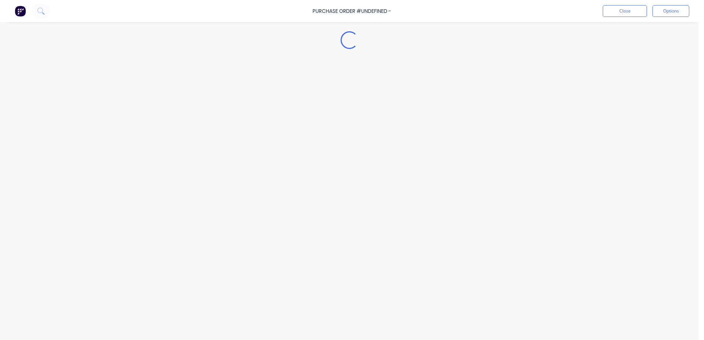
type textarea "x"
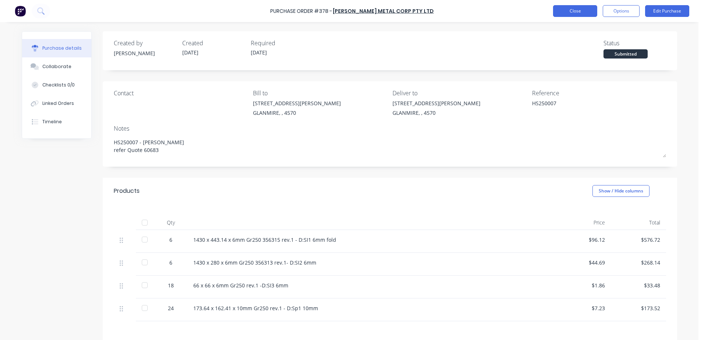
click at [580, 6] on button "Close" at bounding box center [575, 11] width 44 height 12
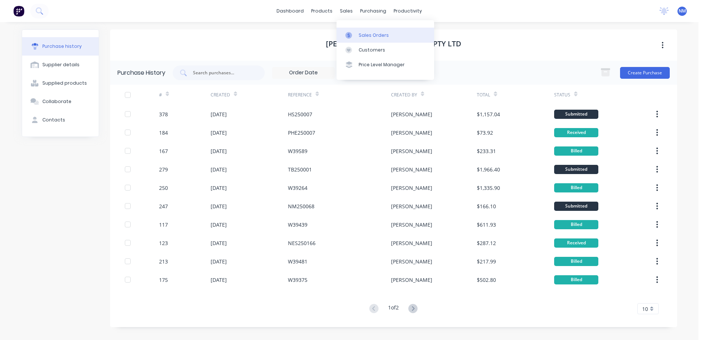
click at [369, 33] on div "Sales Orders" at bounding box center [374, 35] width 30 height 7
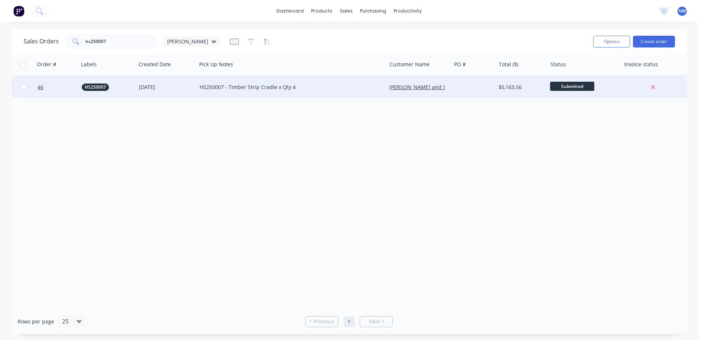
click at [325, 88] on div "HS250007 - Timber Strip Cradle x Qty 4" at bounding box center [287, 87] width 175 height 7
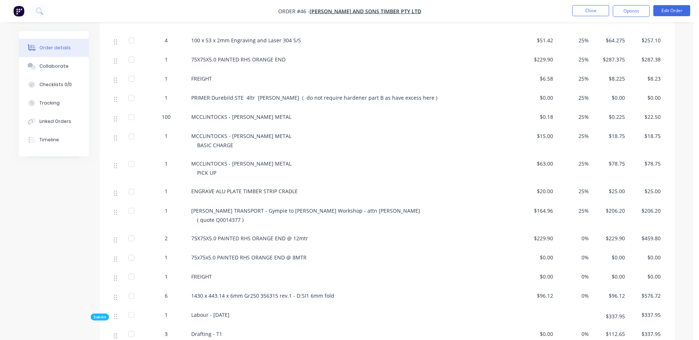
scroll to position [479, 0]
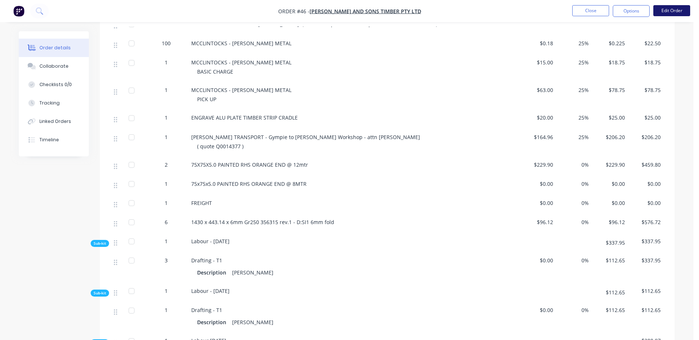
click at [674, 8] on button "Edit Order" at bounding box center [671, 10] width 37 height 11
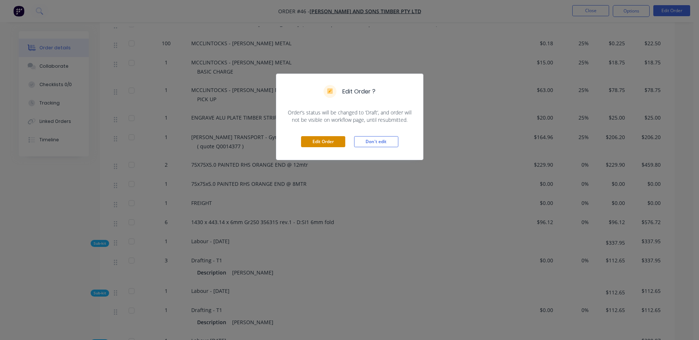
click at [320, 145] on button "Edit Order" at bounding box center [323, 141] width 44 height 11
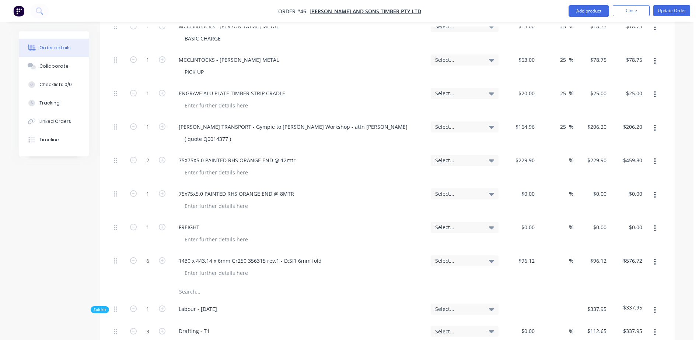
scroll to position [737, 0]
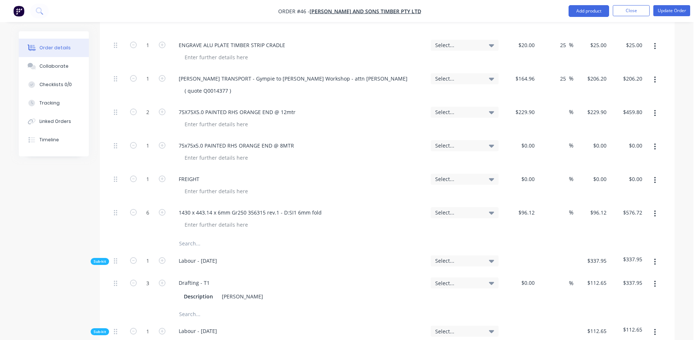
click at [190, 236] on input "text" at bounding box center [252, 243] width 147 height 15
paste input "1430 x 280 x 6mm Gr250 356313 rev.1- D:SI2 6mm"
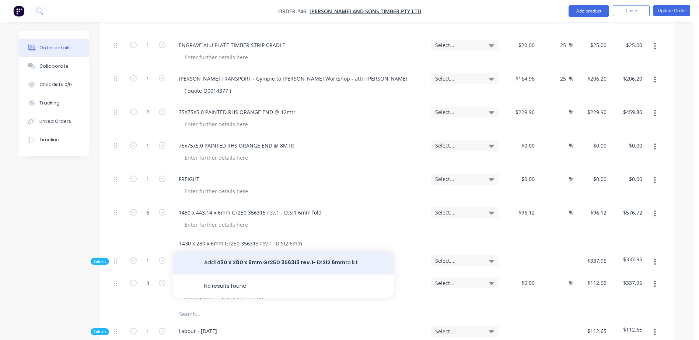
type input "1430 x 280 x 6mm Gr250 356313 rev.1- D:SI2 6mm"
click at [277, 251] on button "Add 1430 x 280 x 6mm Gr250 356313 rev.1- D:SI2 6mm to kit" at bounding box center [283, 263] width 221 height 24
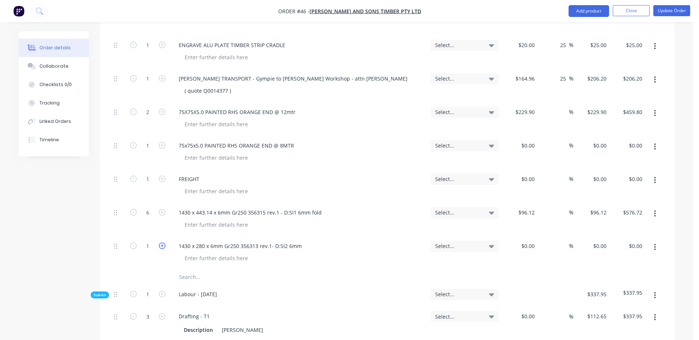
click at [162, 243] on icon "button" at bounding box center [162, 246] width 7 height 7
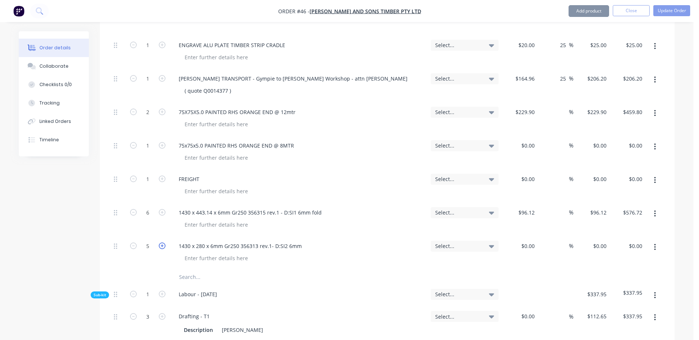
type input "6"
click at [532, 241] on input at bounding box center [528, 246] width 17 height 11
type input "$44.69"
type input "$268.14"
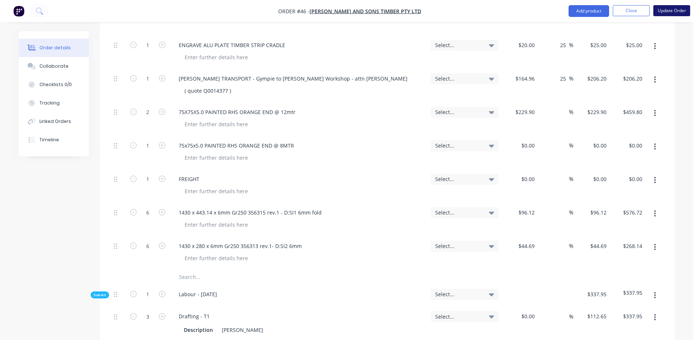
click at [672, 10] on button "Update Order" at bounding box center [671, 10] width 37 height 11
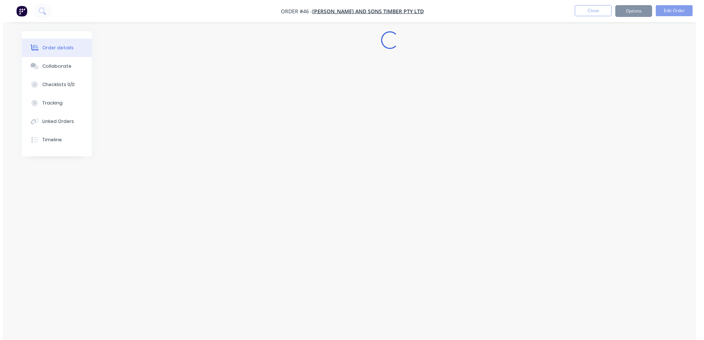
scroll to position [0, 0]
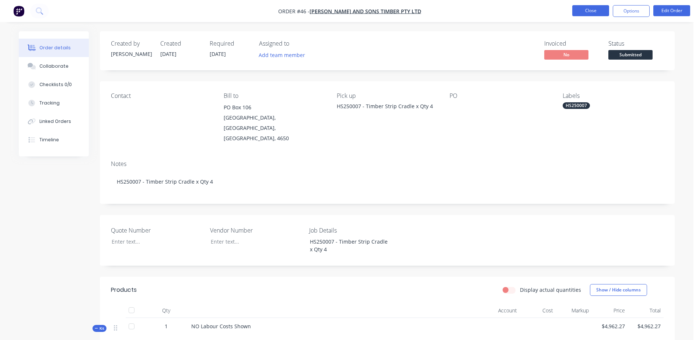
click at [580, 12] on button "Close" at bounding box center [590, 10] width 37 height 11
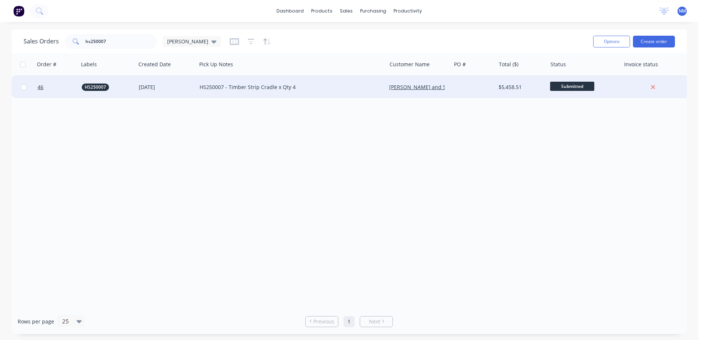
click at [310, 85] on div "HS250007 - Timber Strip Cradle x Qty 4" at bounding box center [287, 87] width 175 height 7
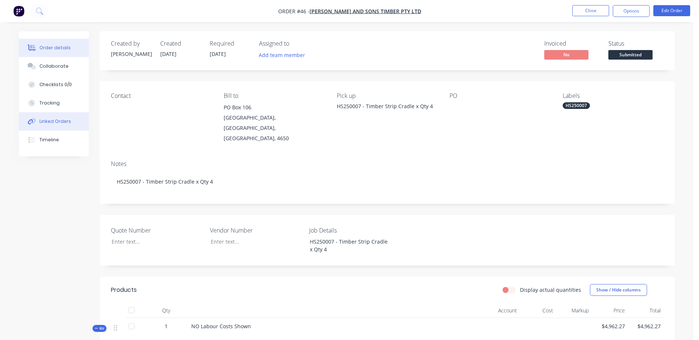
click at [47, 123] on div "Linked Orders" at bounding box center [55, 121] width 32 height 7
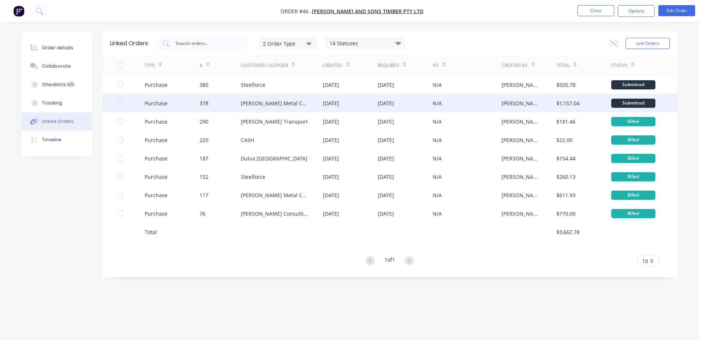
click at [303, 105] on div "[PERSON_NAME] Metal Corp Pty Ltd" at bounding box center [275, 103] width 68 height 8
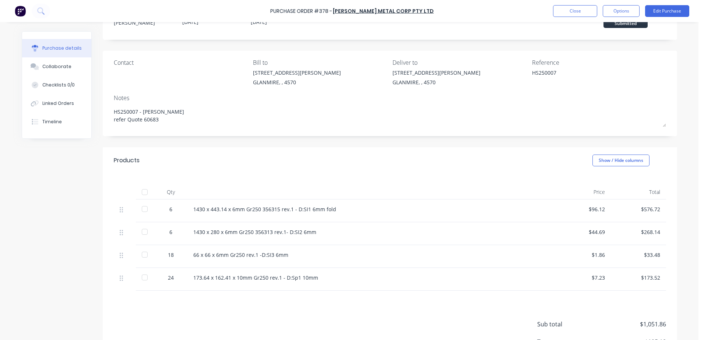
scroll to position [86, 0]
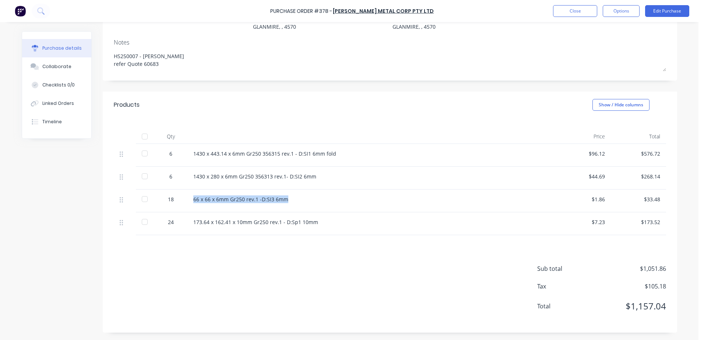
drag, startPoint x: 287, startPoint y: 203, endPoint x: 191, endPoint y: 207, distance: 95.8
click at [191, 207] on div "66 x 66 x 6mm Gr250 rev.1 -D:SI3 6mm" at bounding box center [371, 201] width 368 height 23
drag, startPoint x: 191, startPoint y: 207, endPoint x: 217, endPoint y: 203, distance: 26.1
copy div "66 x 66 x 6mm Gr250 rev.1 -D:SI3 6mm"
click at [242, 200] on div "66 x 66 x 6mm Gr250 rev.1 -D:SI3 6mm" at bounding box center [371, 200] width 356 height 8
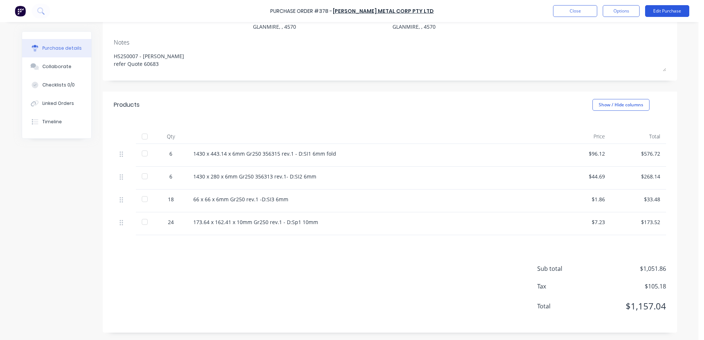
click at [670, 8] on button "Edit Purchase" at bounding box center [667, 11] width 44 height 12
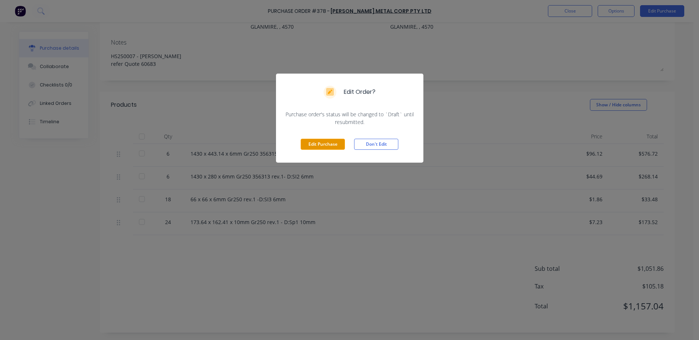
click at [322, 145] on button "Edit Purchase" at bounding box center [323, 144] width 44 height 11
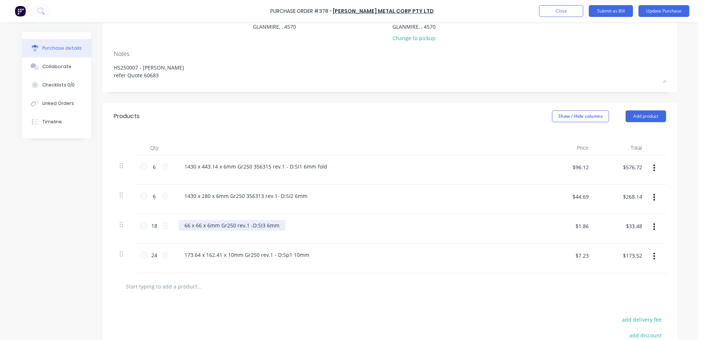
click at [243, 224] on div "66 x 66 x 6mm Gr250 rev.1 -D:SI3 6mm" at bounding box center [232, 225] width 107 height 11
click at [235, 225] on div "66 x 66 x 6mm Gr250 rev.1 -D:SI3 6mm" at bounding box center [232, 225] width 107 height 11
type textarea "x"
click at [234, 224] on div "66 x 66 x 6mm Gr250 rev.1 -D:SI3 6mm" at bounding box center [232, 225] width 107 height 11
drag, startPoint x: 300, startPoint y: 224, endPoint x: 182, endPoint y: 227, distance: 117.5
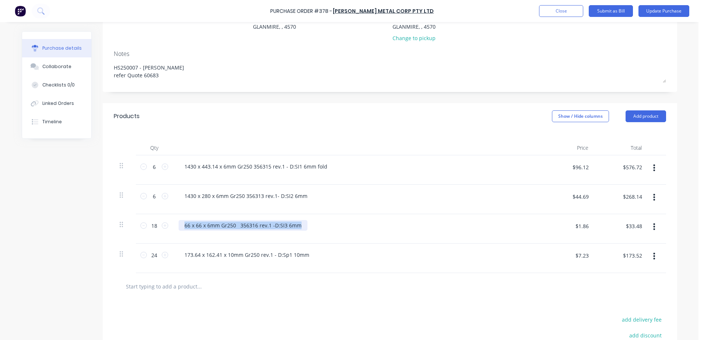
click at [182, 227] on div "66 x 66 x 6mm Gr250 356316 rev.1 -D:SI3 6mm" at bounding box center [243, 225] width 129 height 11
copy div "66 x 66 x 6mm Gr250 356316 rev.1 -D:SI3 6mm"
click at [674, 12] on button "Update Purchase" at bounding box center [664, 11] width 51 height 12
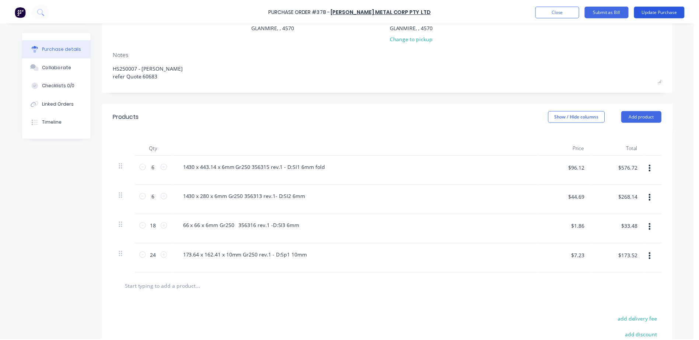
scroll to position [0, 0]
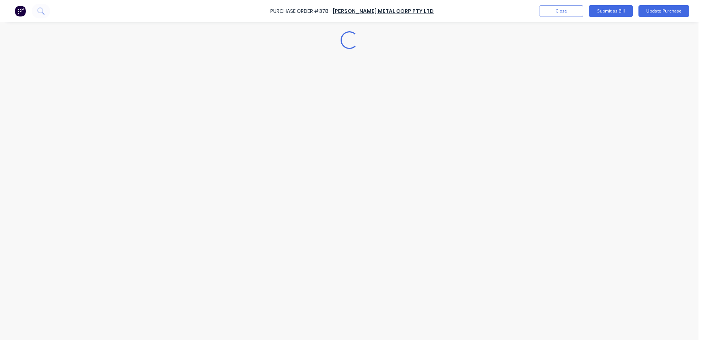
type textarea "x"
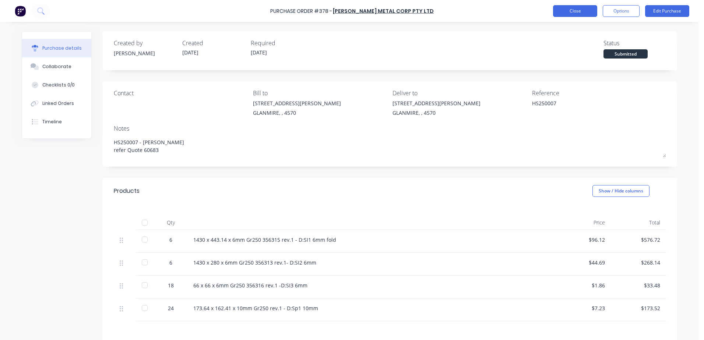
click at [556, 14] on button "Close" at bounding box center [575, 11] width 44 height 12
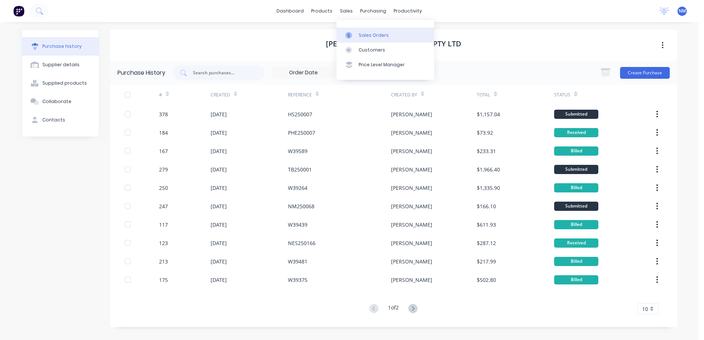
click at [367, 35] on div "Sales Orders" at bounding box center [374, 35] width 30 height 7
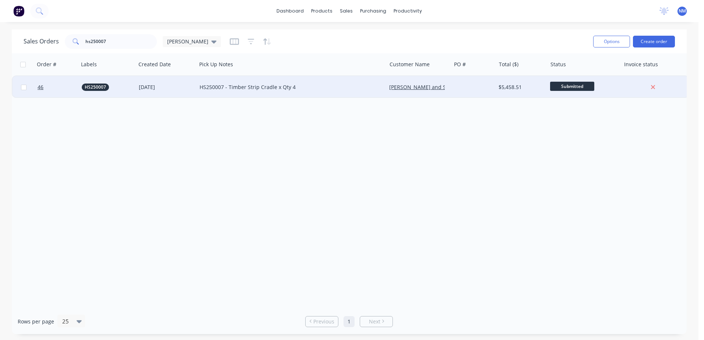
click at [322, 82] on div "HS250007 - Timber Strip Cradle x Qty 4" at bounding box center [292, 87] width 190 height 22
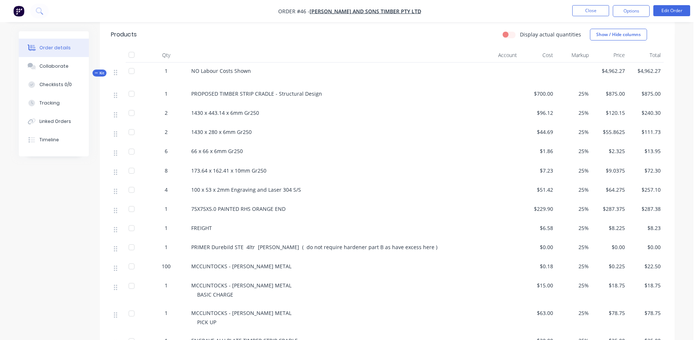
scroll to position [258, 0]
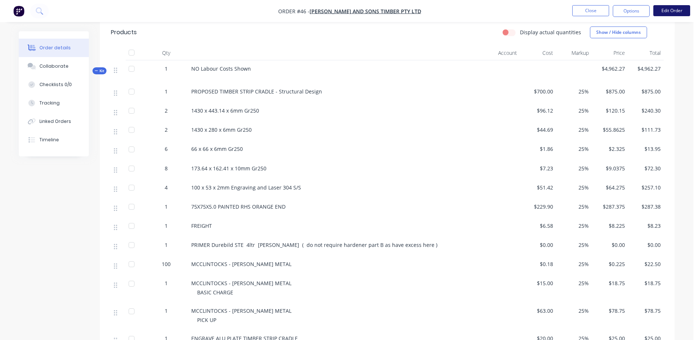
click at [670, 10] on button "Edit Order" at bounding box center [671, 10] width 37 height 11
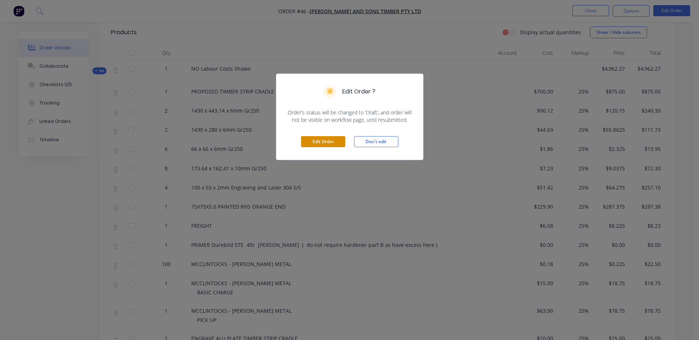
click at [326, 143] on button "Edit Order" at bounding box center [323, 141] width 44 height 11
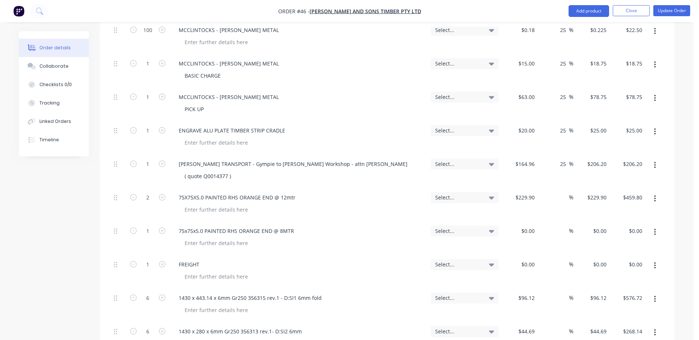
scroll to position [737, 0]
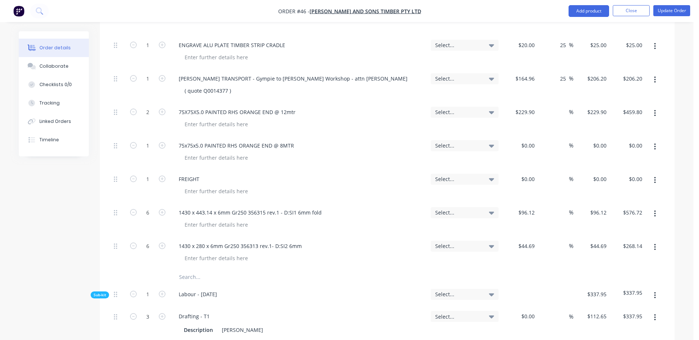
click at [183, 270] on input "text" at bounding box center [252, 277] width 147 height 15
paste input "66 x 66 x 6mm Gr250 356316 rev.1 -D:SI3 6mm"
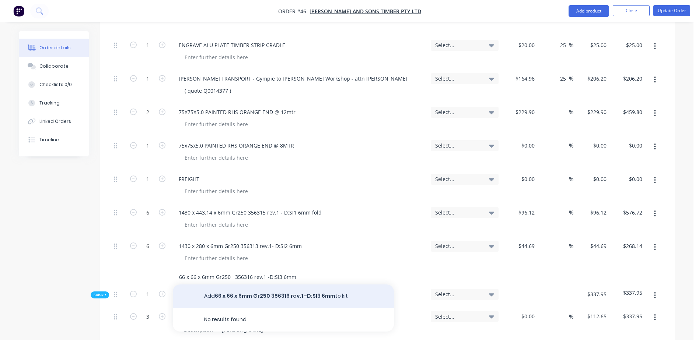
type input "66 x 66 x 6mm Gr250 356316 rev.1 -D:SI3 6mm"
click at [265, 285] on button "Add 66 x 66 x 6mm Gr250 356316 rev.1 -D:SI3 6mm to kit" at bounding box center [283, 297] width 221 height 24
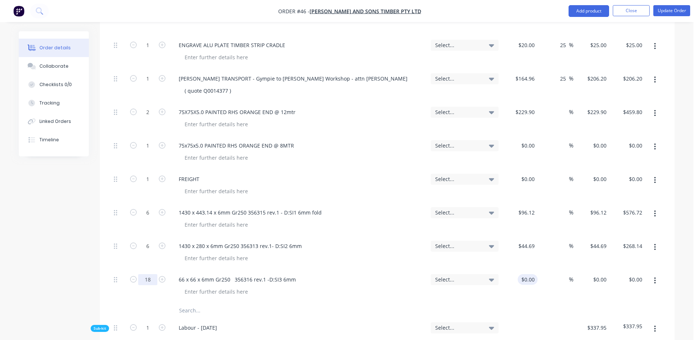
type input "18"
click at [524, 270] on div "$0.00" at bounding box center [519, 287] width 36 height 34
type input "$1.86"
type input "$33.48"
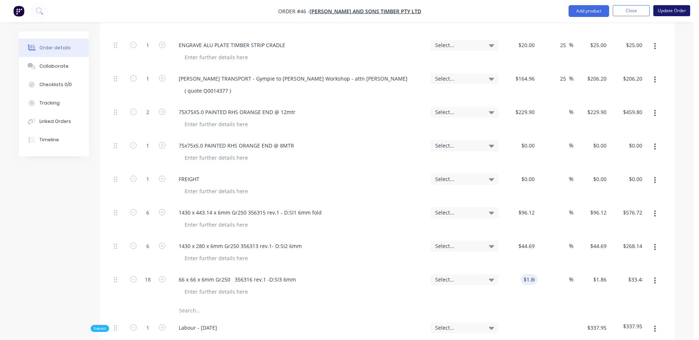
click at [675, 12] on button "Update Order" at bounding box center [671, 10] width 37 height 11
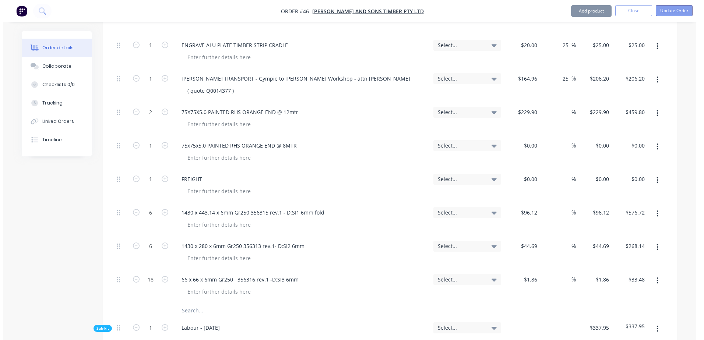
scroll to position [0, 0]
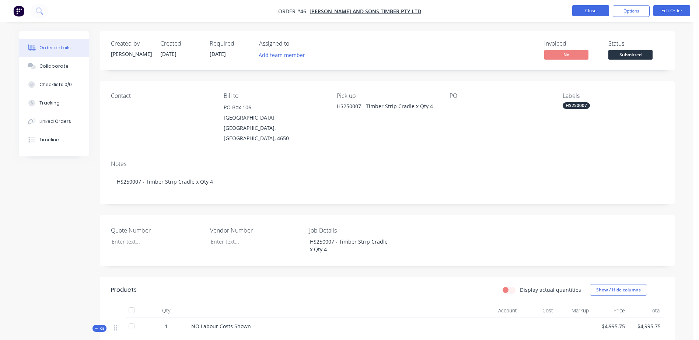
click at [588, 12] on button "Close" at bounding box center [590, 10] width 37 height 11
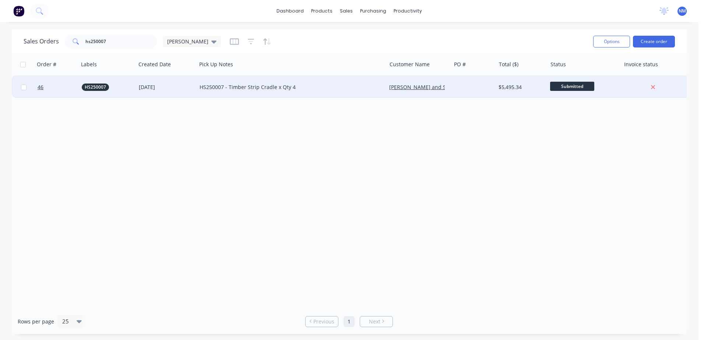
click at [333, 88] on div "HS250007 - Timber Strip Cradle x Qty 4" at bounding box center [287, 87] width 175 height 7
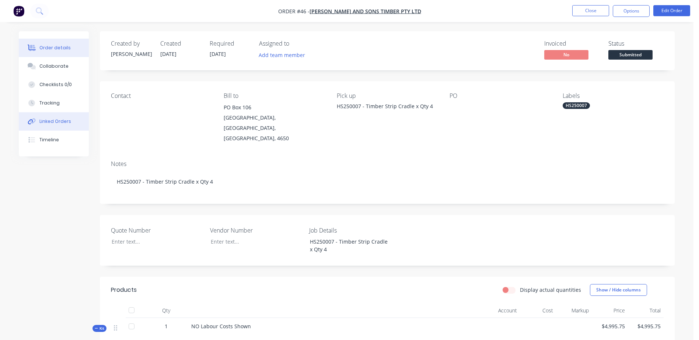
click at [62, 122] on div "Linked Orders" at bounding box center [55, 121] width 32 height 7
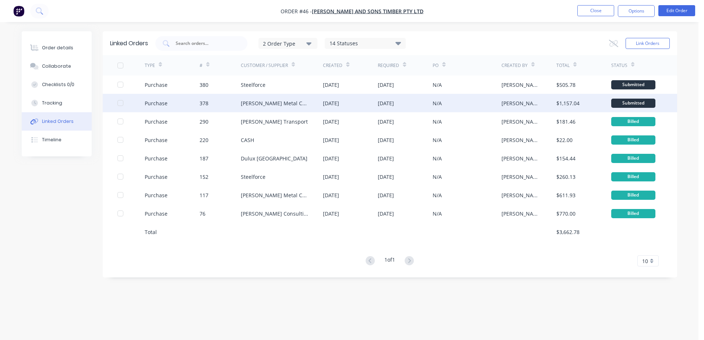
click at [462, 102] on div "N/A" at bounding box center [467, 103] width 68 height 18
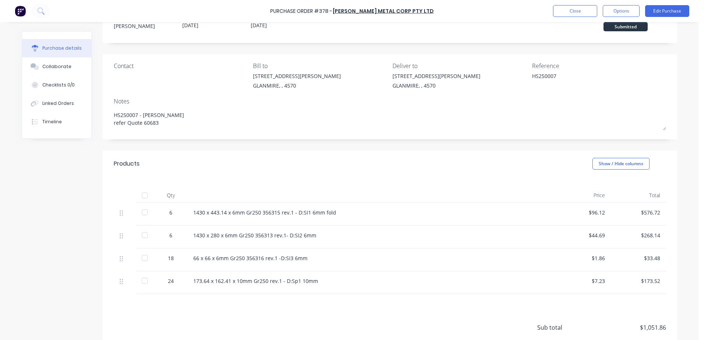
scroll to position [74, 0]
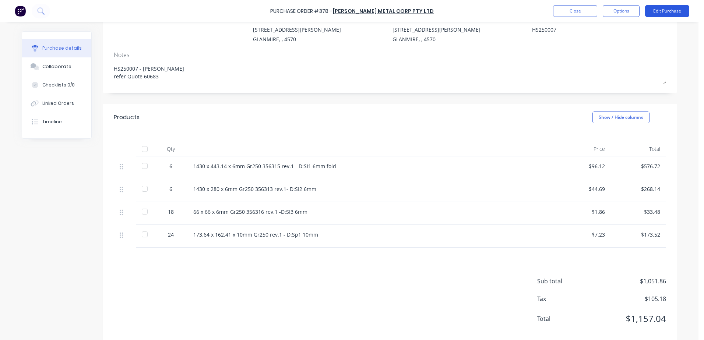
click at [664, 11] on button "Edit Purchase" at bounding box center [667, 11] width 44 height 12
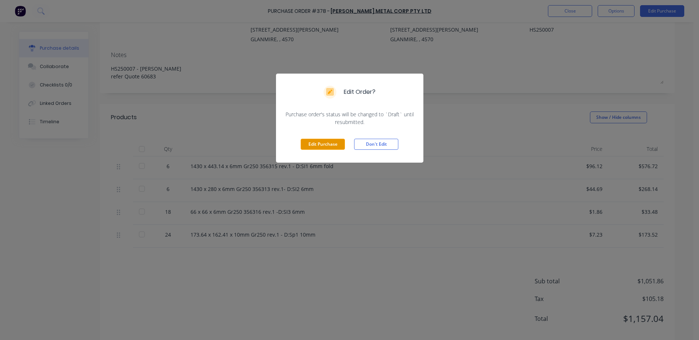
click at [326, 143] on button "Edit Purchase" at bounding box center [323, 144] width 44 height 11
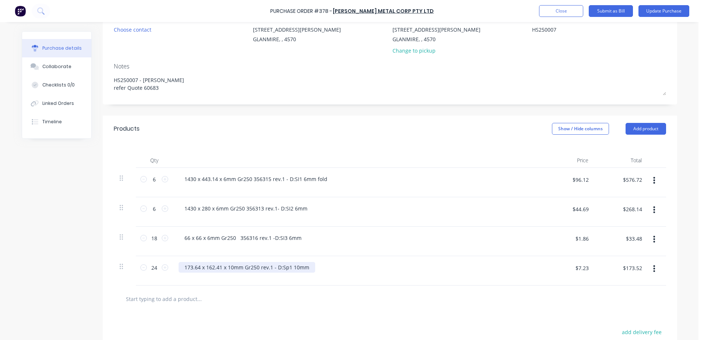
type textarea "x"
click at [242, 265] on div "173.64 x 162.41 x 10mm Gr250 rev.1 - D:Sp1 10mm" at bounding box center [247, 267] width 137 height 11
drag, startPoint x: 328, startPoint y: 267, endPoint x: 180, endPoint y: 269, distance: 148.8
click at [174, 266] on div "173.64 x 162.41 x 10mm 356314 Gr250 rev.1 - D:Sp1 10mm" at bounding box center [357, 270] width 368 height 29
copy div "173.64 x 162.41 x 10mm 356314 Gr250 rev.1 - D:Sp1 10mm"
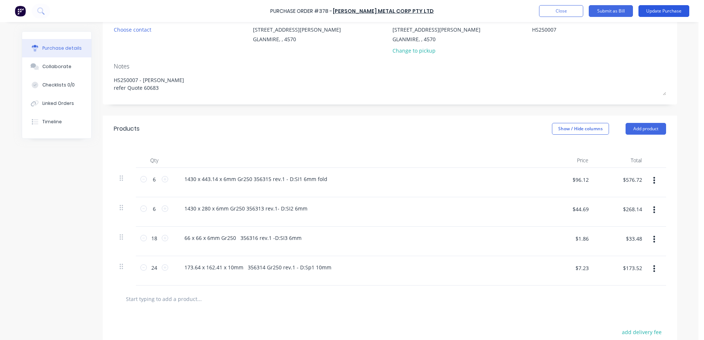
click at [670, 13] on button "Update Purchase" at bounding box center [664, 11] width 51 height 12
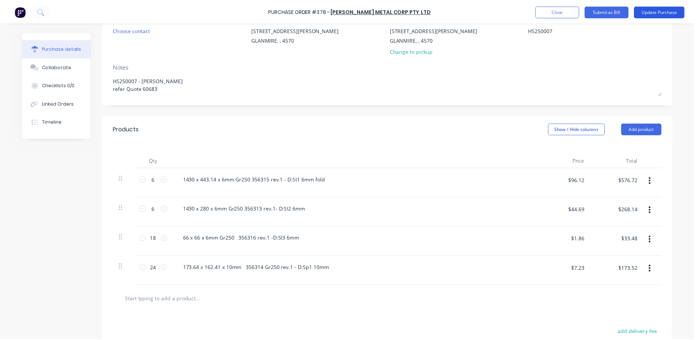
scroll to position [0, 0]
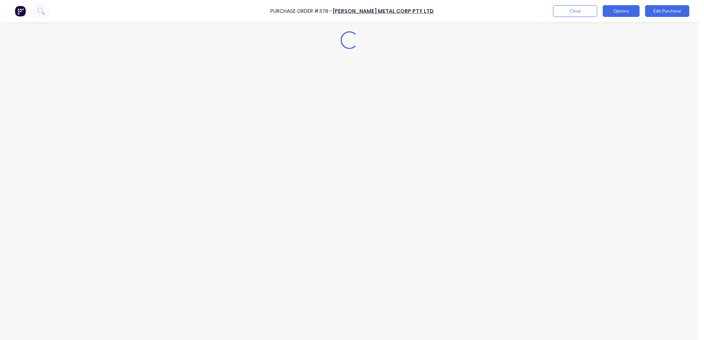
type textarea "x"
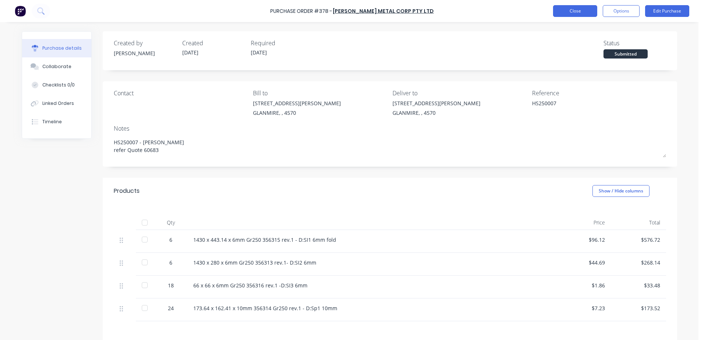
click at [577, 9] on button "Close" at bounding box center [575, 11] width 44 height 12
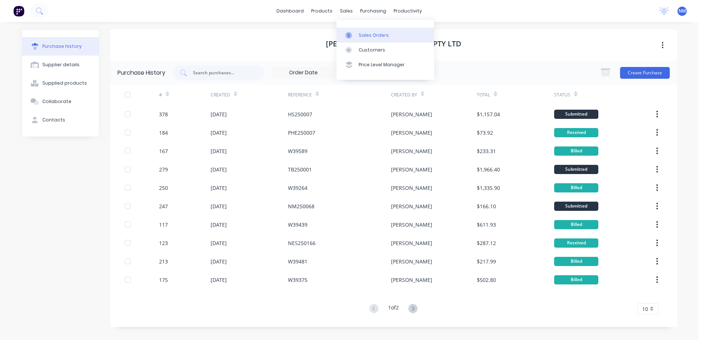
click at [365, 35] on div "Sales Orders" at bounding box center [374, 35] width 30 height 7
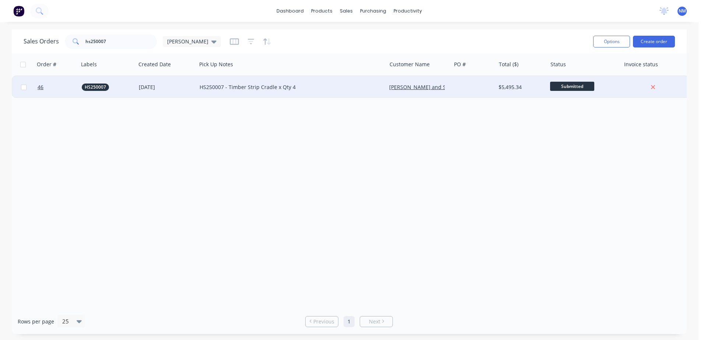
click at [326, 88] on div "HS250007 - Timber Strip Cradle x Qty 4" at bounding box center [287, 87] width 175 height 7
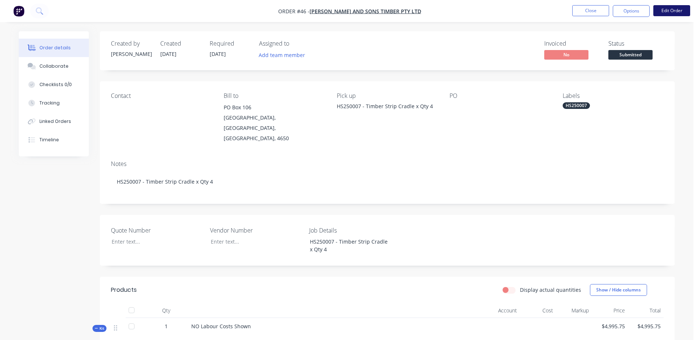
click at [668, 14] on button "Edit Order" at bounding box center [671, 10] width 37 height 11
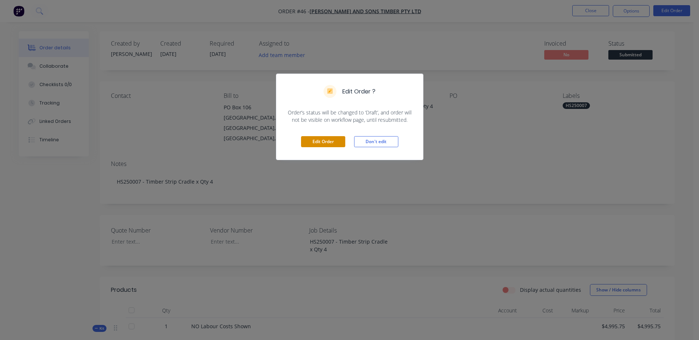
click at [331, 144] on button "Edit Order" at bounding box center [323, 141] width 44 height 11
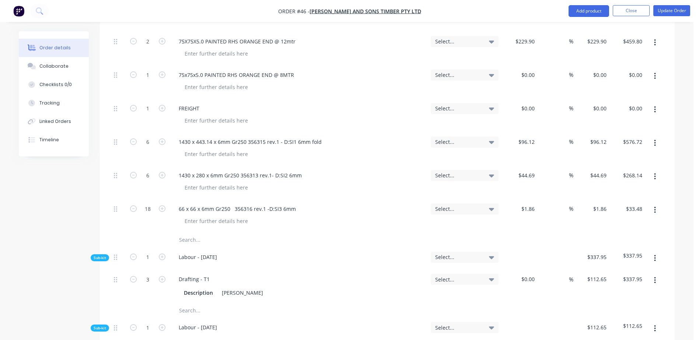
scroll to position [810, 0]
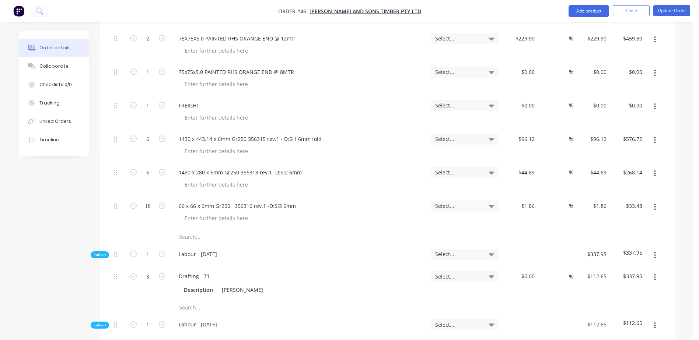
click at [185, 230] on input "text" at bounding box center [252, 237] width 147 height 15
paste input "173.64 x 162.41 x 10mm 356314 Gr250 rev.1 - D:Sp1 10mm"
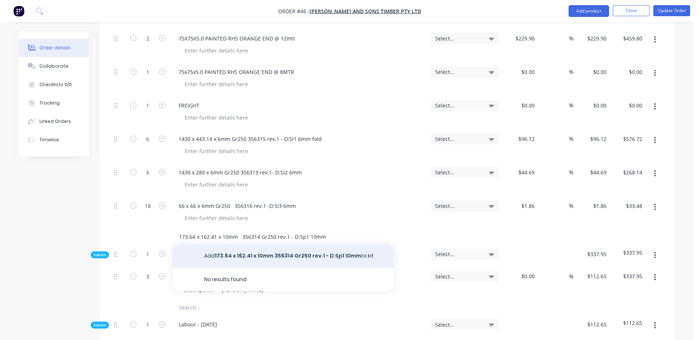
type input "173.64 x 162.41 x 10mm 356314 Gr250 rev.1 - D:Sp1 10mm"
click at [235, 245] on button "Add 173.64 x 162.41 x 10mm 356314 Gr250 rev.1 - D:Sp1 10mm to kit" at bounding box center [283, 257] width 221 height 24
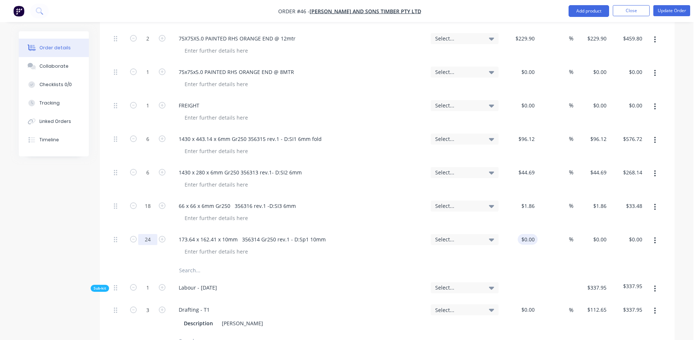
type input "24"
click at [524, 230] on div "$0.00" at bounding box center [519, 247] width 36 height 34
type input "$7.23"
type input "$173.52"
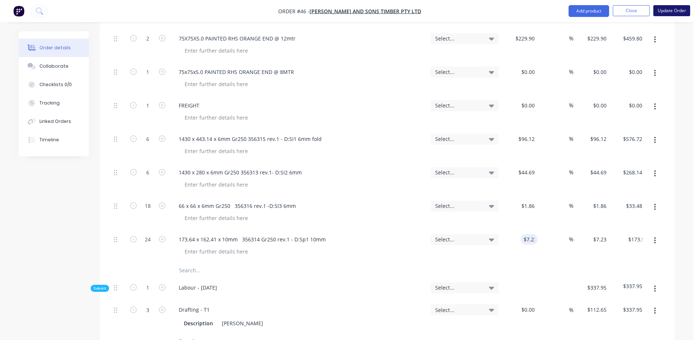
click at [668, 15] on button "Update Order" at bounding box center [671, 10] width 37 height 11
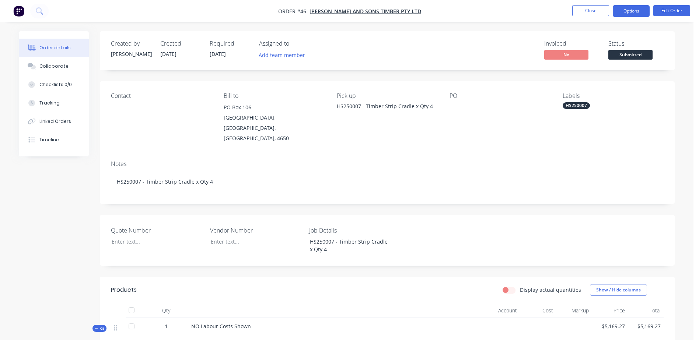
click at [632, 12] on button "Options" at bounding box center [630, 11] width 37 height 12
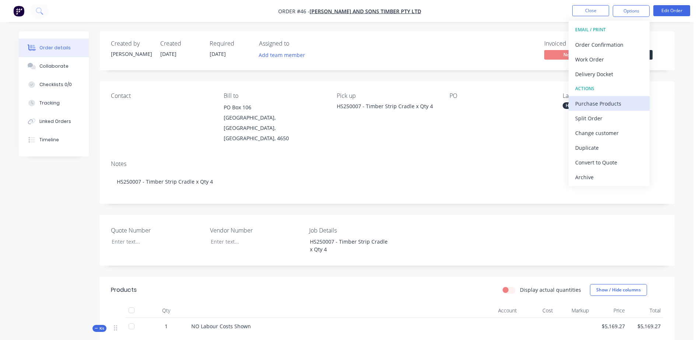
click at [618, 107] on div "Purchase Products" at bounding box center [609, 103] width 68 height 11
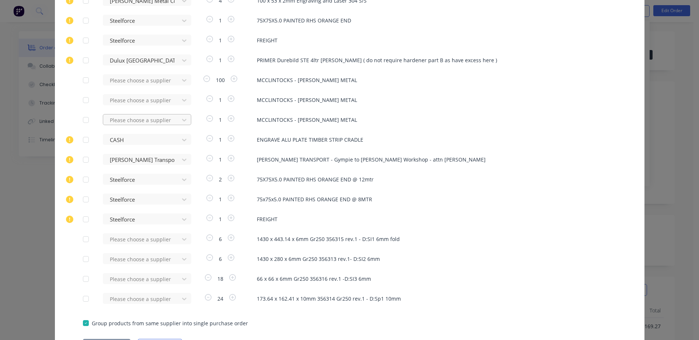
scroll to position [411, 0]
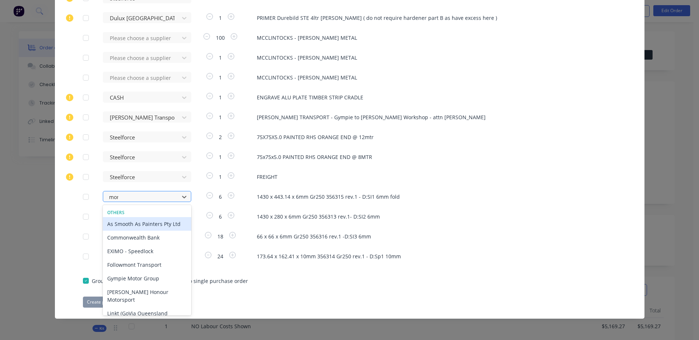
type input "morg"
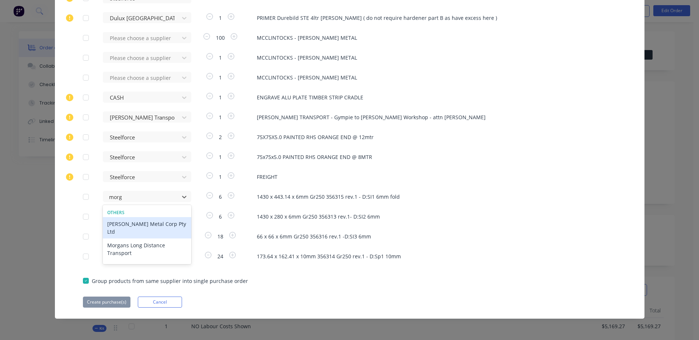
click at [133, 228] on div "[PERSON_NAME] Metal Corp Pty Ltd" at bounding box center [147, 227] width 88 height 21
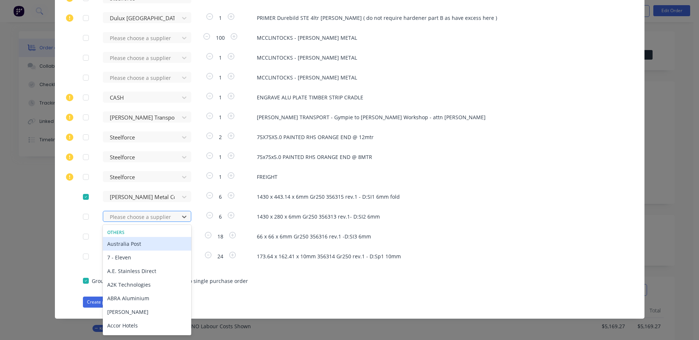
click at [117, 221] on div at bounding box center [142, 216] width 66 height 9
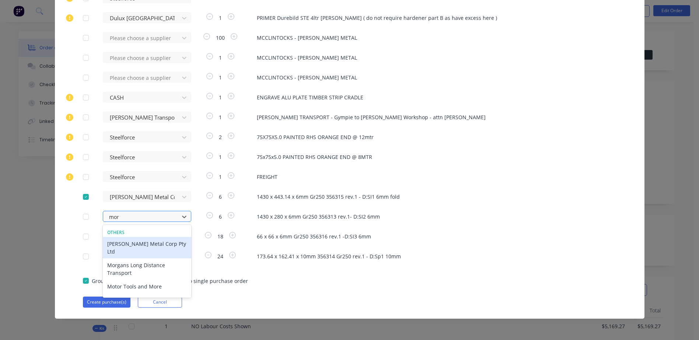
type input "morg"
click at [127, 248] on div "[PERSON_NAME] Metal Corp Pty Ltd" at bounding box center [147, 247] width 88 height 21
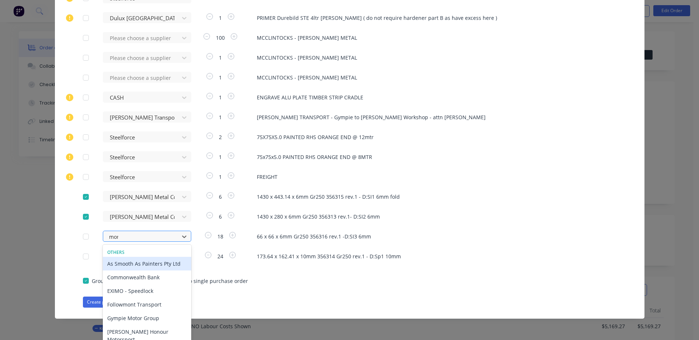
type input "morg"
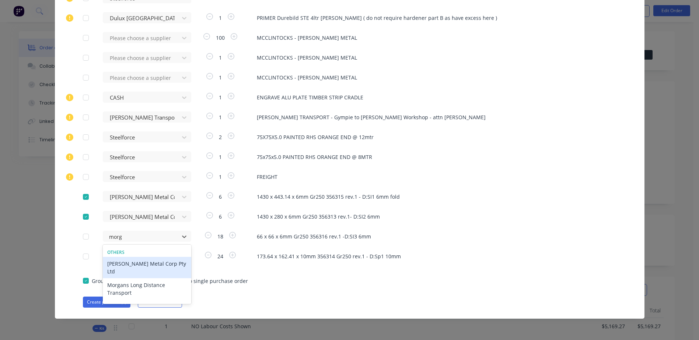
click at [153, 263] on div "[PERSON_NAME] Metal Corp Pty Ltd" at bounding box center [147, 267] width 88 height 21
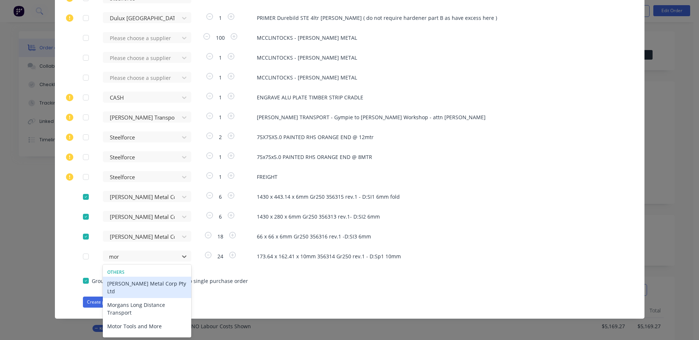
type input "morg"
click at [132, 283] on div "[PERSON_NAME] Metal Corp Pty Ltd" at bounding box center [147, 287] width 88 height 21
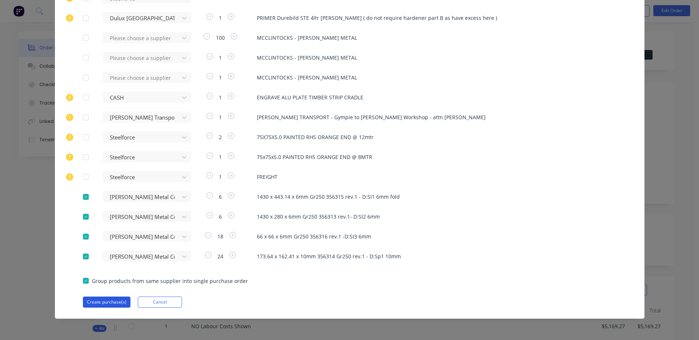
click at [104, 303] on button "Create purchase(s)" at bounding box center [107, 302] width 48 height 11
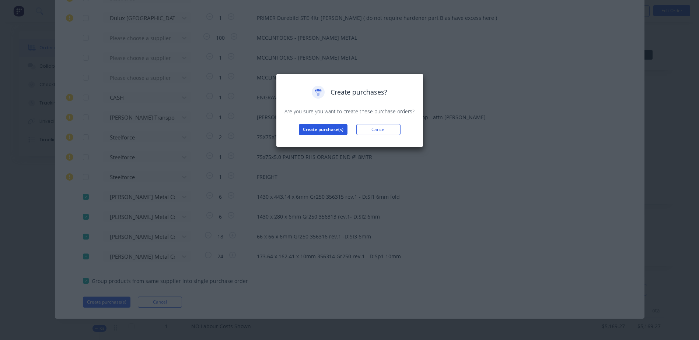
click at [320, 130] on button "Create purchase(s)" at bounding box center [323, 129] width 49 height 11
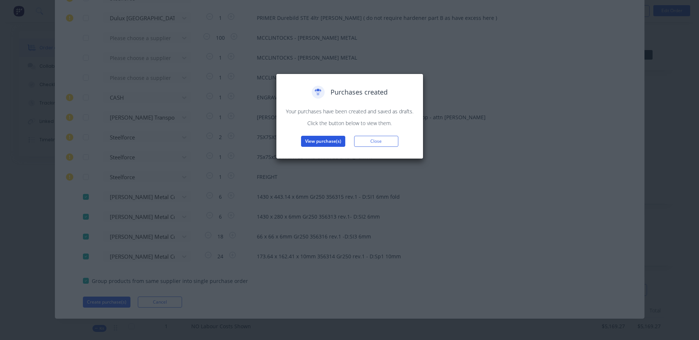
click at [322, 143] on button "View purchase(s)" at bounding box center [323, 141] width 44 height 11
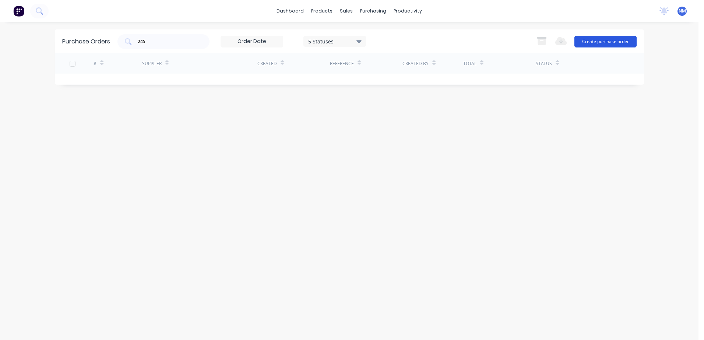
click at [593, 42] on button "Create purchase order" at bounding box center [606, 42] width 62 height 12
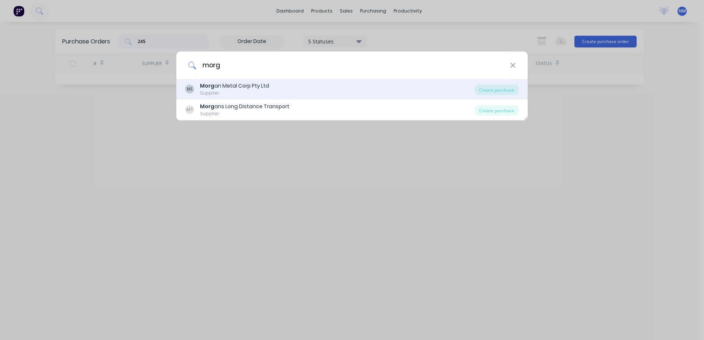
type input "morg"
click at [254, 88] on div "Morg an Metal Corp Pty Ltd" at bounding box center [234, 86] width 69 height 8
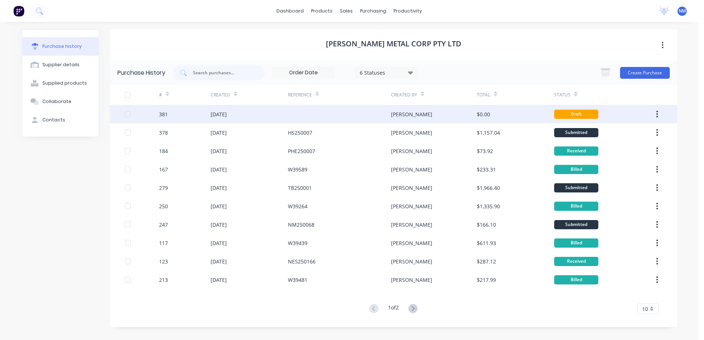
click at [324, 114] on div at bounding box center [339, 114] width 103 height 18
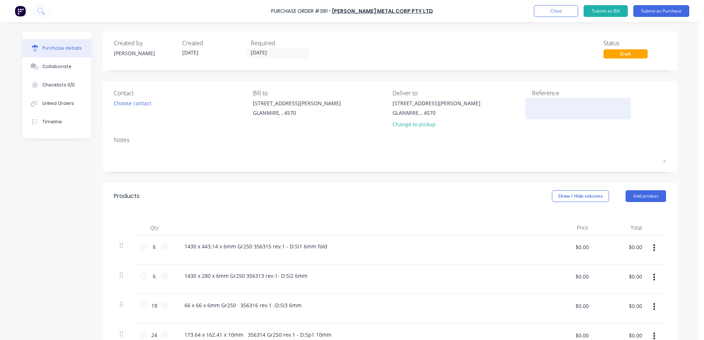
click at [541, 99] on textarea at bounding box center [578, 107] width 92 height 17
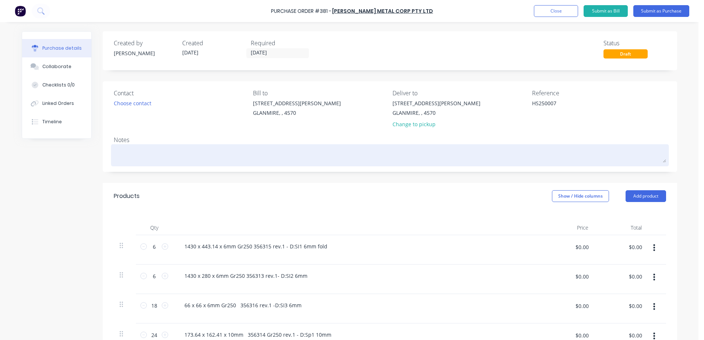
type textarea "HS250007"
type textarea "x"
type textarea "HS250007"
click at [124, 155] on textarea at bounding box center [390, 154] width 552 height 17
type textarea "x"
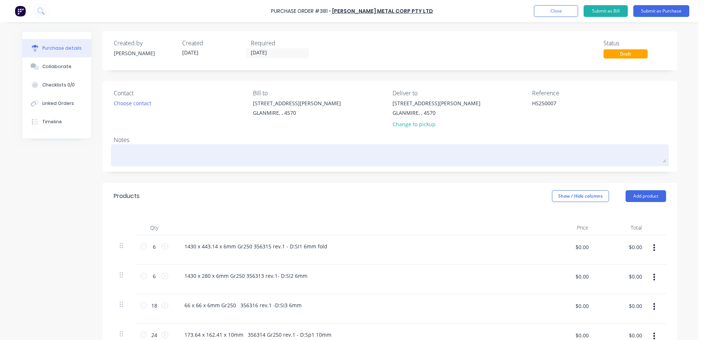
type textarea "H"
type textarea "x"
type textarea "HS"
type textarea "x"
type textarea "HS2"
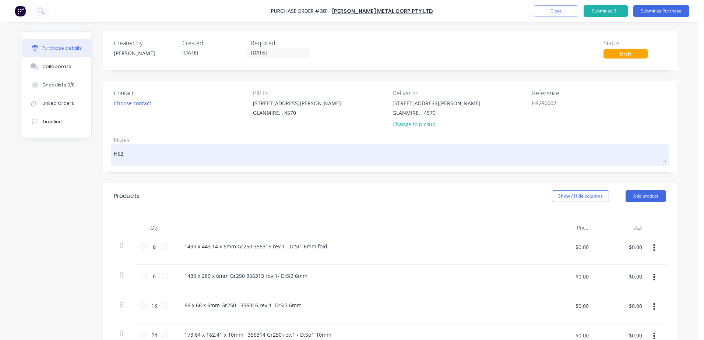
type textarea "x"
type textarea "HS25"
type textarea "x"
type textarea "HS250"
type textarea "x"
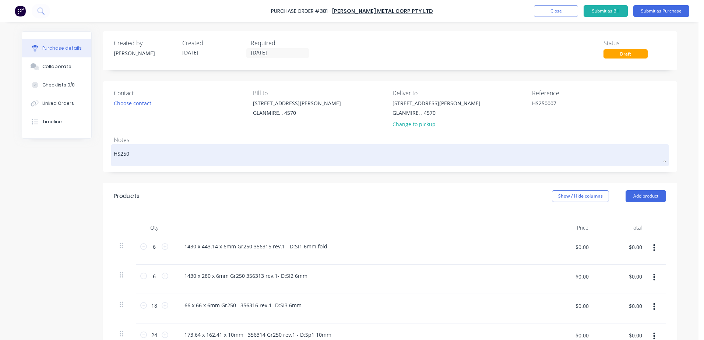
type textarea "HS2500"
type textarea "x"
type textarea "HS25000"
type textarea "x"
type textarea "HS250007"
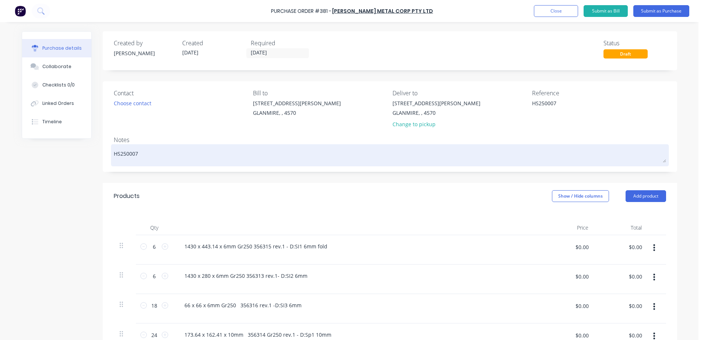
type textarea "x"
type textarea "HS250007-"
type textarea "x"
type textarea "HS250007-"
type textarea "x"
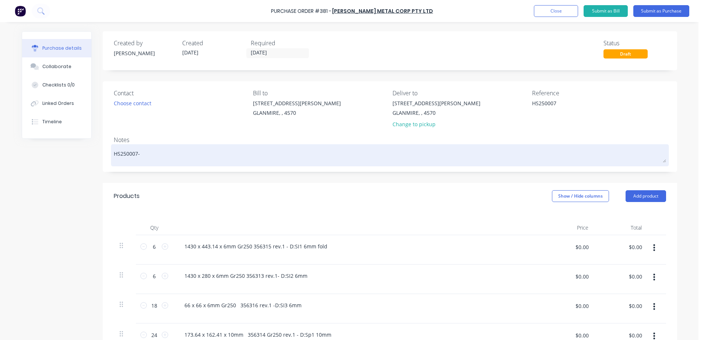
type textarea "HS250007- g"
type textarea "x"
type textarea "HS250007- gl"
type textarea "x"
type textarea "HS250007- gle"
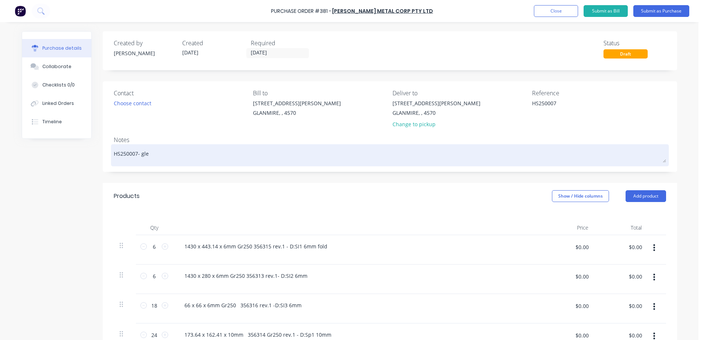
type textarea "x"
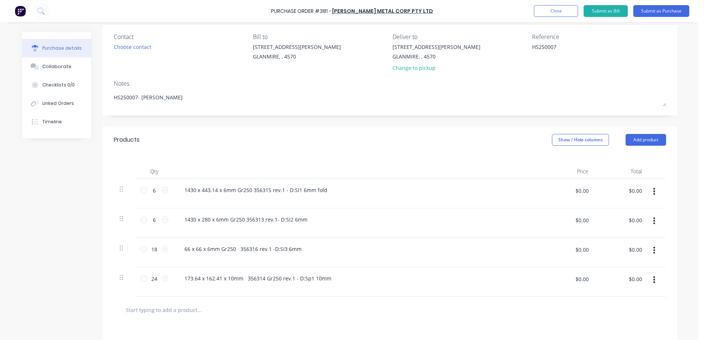
scroll to position [74, 0]
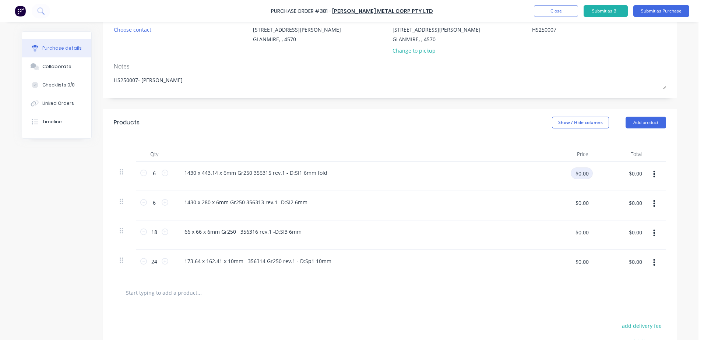
type textarea "HS250007- [PERSON_NAME]"
type textarea "x"
type textarea "HS250007- [PERSON_NAME]"
click at [573, 173] on input "$0.00" at bounding box center [582, 174] width 22 height 12
type input "96.12"
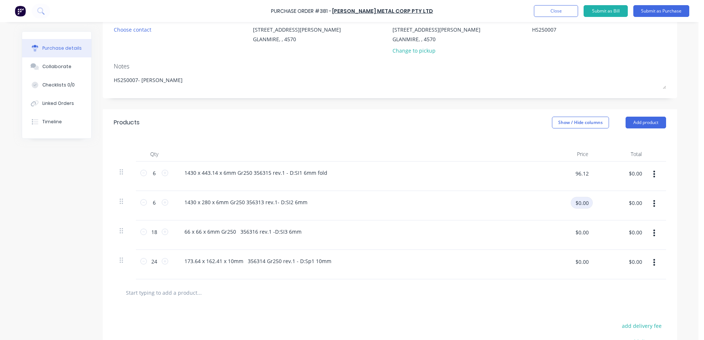
type textarea "x"
type input "$96.12"
type input "$576.72"
click at [579, 203] on input "$0.00" at bounding box center [582, 203] width 22 height 12
type input "44.69"
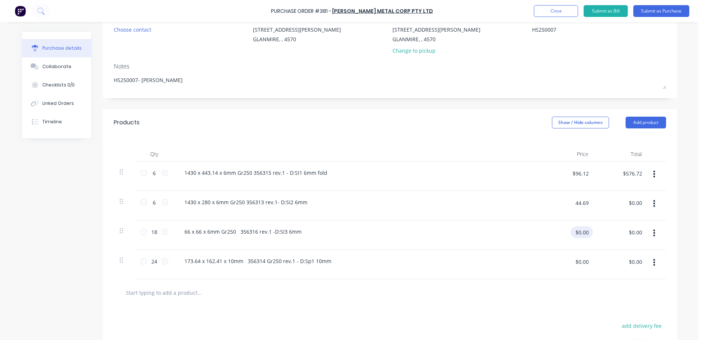
type textarea "x"
type input "$44.69"
type input "$268.14"
click at [577, 233] on input "$0.00" at bounding box center [582, 232] width 22 height 12
type input "1.86"
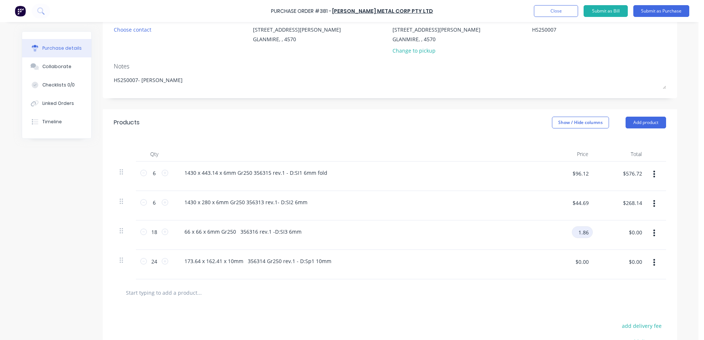
type textarea "x"
type input "$1.86"
type input "$33.48"
type textarea "x"
click at [573, 268] on div "$0.00 $0.00" at bounding box center [582, 264] width 22 height 17
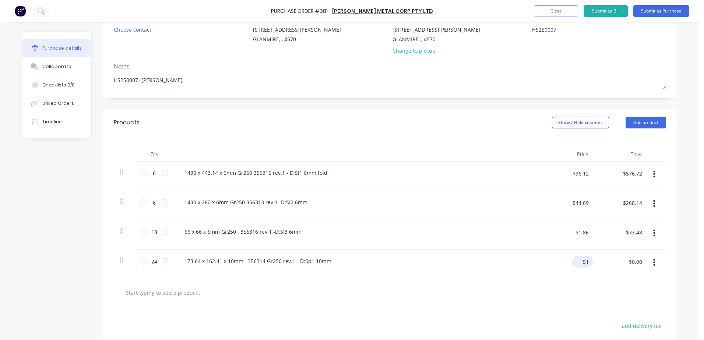
type input "5"
type input "7.23"
type textarea "x"
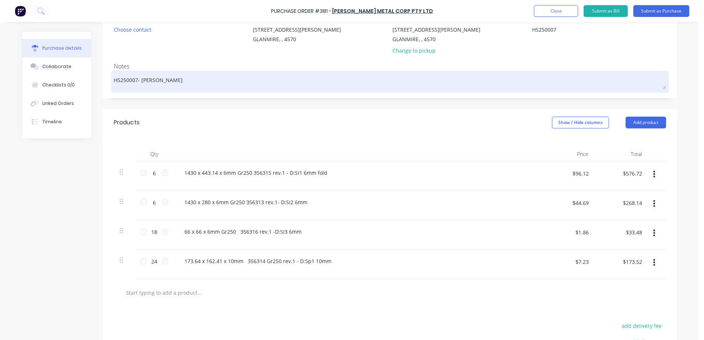
click at [159, 86] on textarea "HS250007- [PERSON_NAME]" at bounding box center [390, 81] width 552 height 17
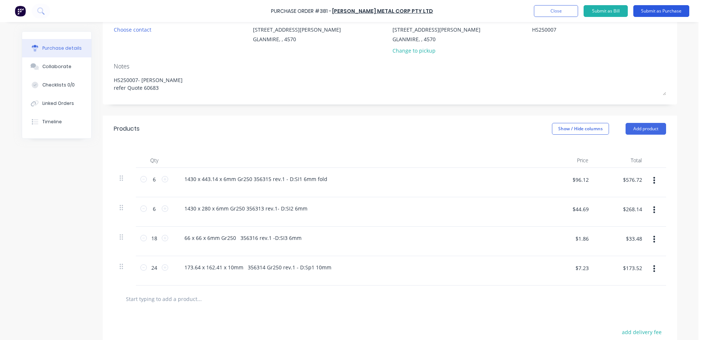
click at [666, 13] on button "Submit as Purchase" at bounding box center [661, 11] width 56 height 12
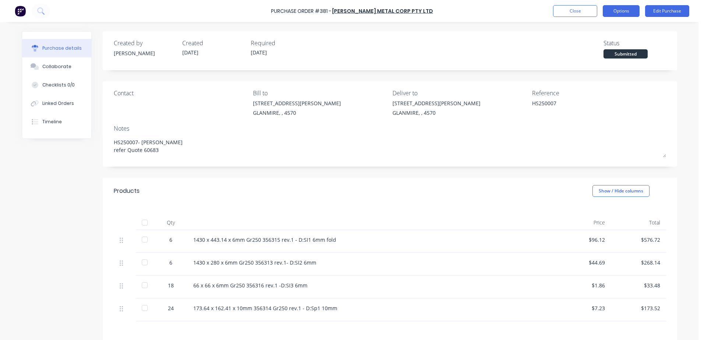
click at [622, 12] on button "Options" at bounding box center [621, 11] width 37 height 12
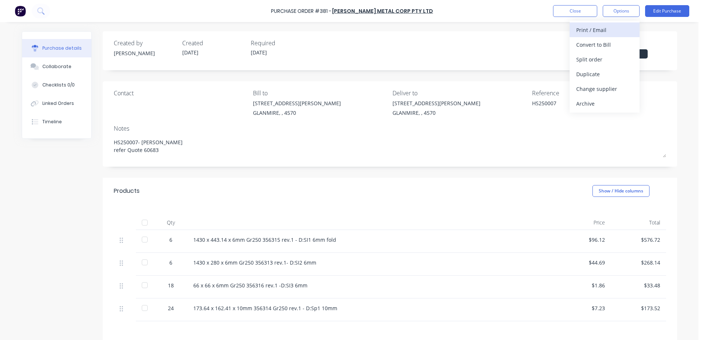
click at [607, 30] on div "Print / Email" at bounding box center [604, 30] width 57 height 11
click at [595, 45] on div "With pricing" at bounding box center [604, 44] width 57 height 11
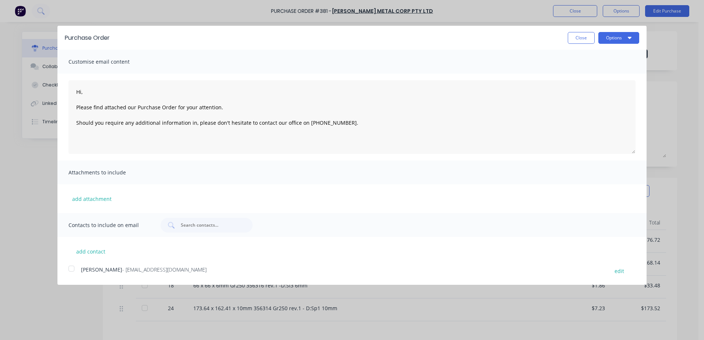
click at [70, 272] on div at bounding box center [71, 268] width 15 height 15
click at [609, 42] on button "Options" at bounding box center [618, 38] width 41 height 12
click at [593, 69] on div "Email" at bounding box center [604, 71] width 57 height 11
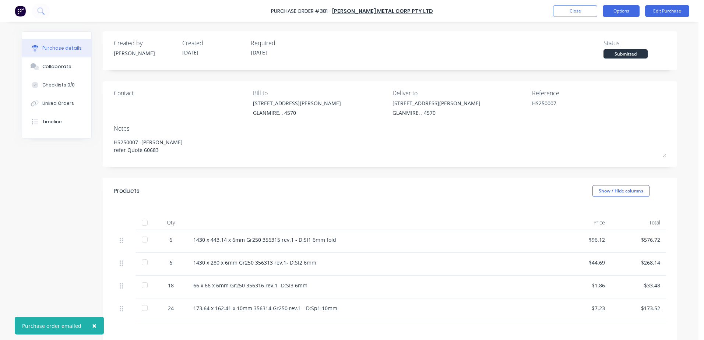
click at [623, 14] on button "Options" at bounding box center [621, 11] width 37 height 12
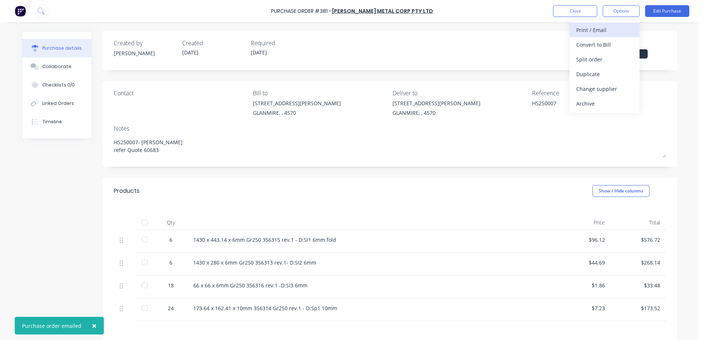
click at [583, 30] on div "Print / Email" at bounding box center [604, 30] width 57 height 11
click at [583, 43] on div "With pricing" at bounding box center [604, 44] width 57 height 11
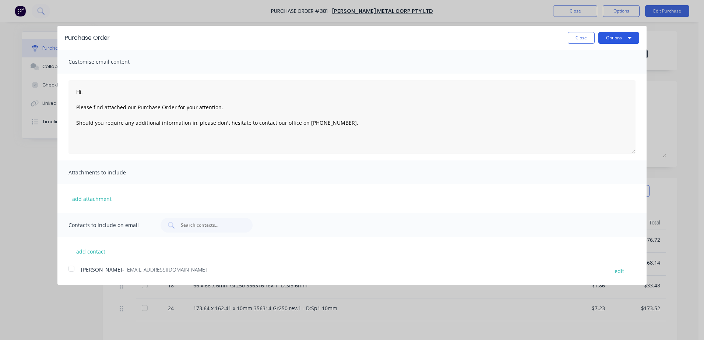
click at [609, 38] on button "Options" at bounding box center [618, 38] width 41 height 12
click at [582, 60] on div "Print" at bounding box center [604, 56] width 57 height 11
click at [586, 37] on button "Close" at bounding box center [581, 38] width 27 height 12
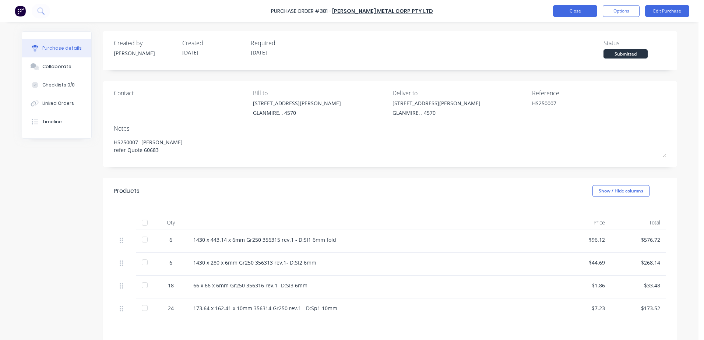
click at [572, 12] on button "Close" at bounding box center [575, 11] width 44 height 12
